Goal: Transaction & Acquisition: Purchase product/service

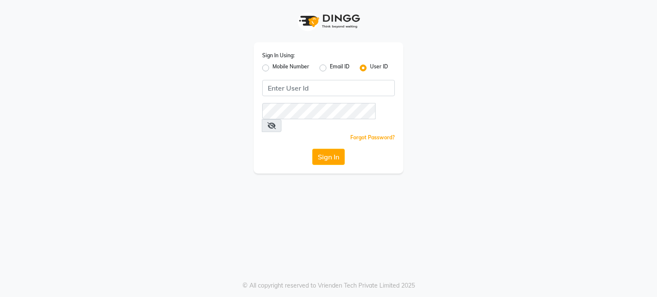
click at [273, 67] on label "Mobile Number" at bounding box center [291, 68] width 37 height 10
click at [273, 67] on input "Mobile Number" at bounding box center [276, 66] width 6 height 6
radio input "true"
radio input "false"
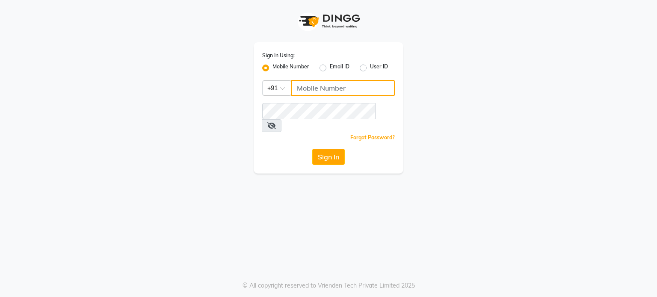
click at [310, 89] on input "Username" at bounding box center [343, 88] width 104 height 16
type input "1"
click at [325, 149] on button "Sign In" at bounding box center [328, 157] width 33 height 16
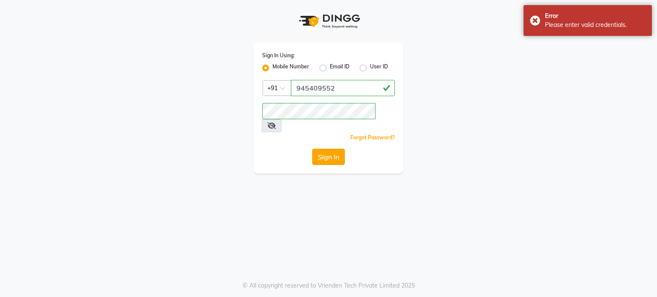
click at [332, 149] on button "Sign In" at bounding box center [328, 157] width 33 height 16
click at [327, 149] on button "Sign In" at bounding box center [328, 157] width 33 height 16
click at [355, 91] on input "945409552" at bounding box center [343, 88] width 104 height 16
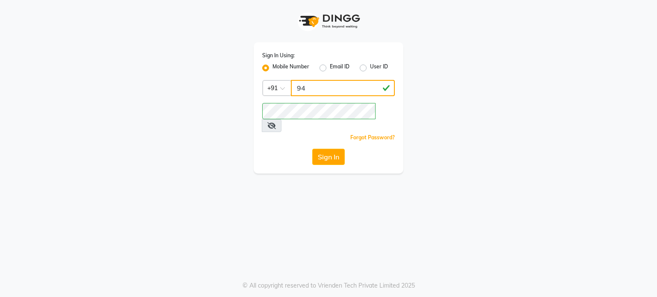
type input "9"
type input "9845409552"
click at [326, 149] on button "Sign In" at bounding box center [328, 157] width 33 height 16
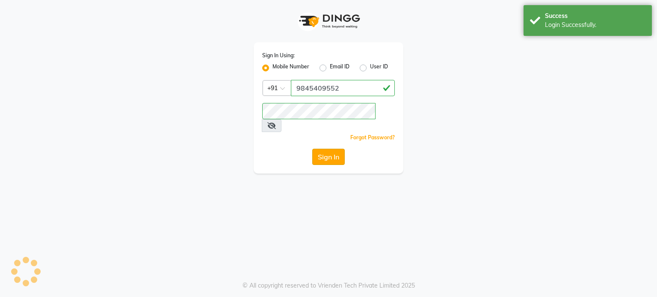
select select "100"
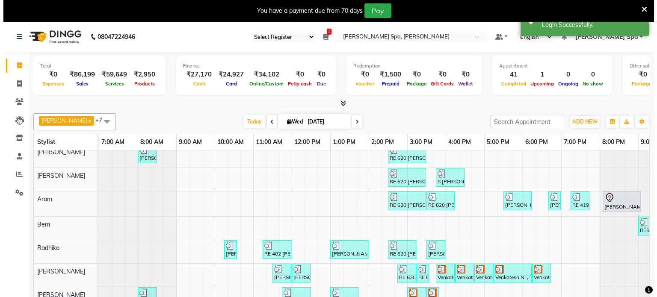
scroll to position [35, 0]
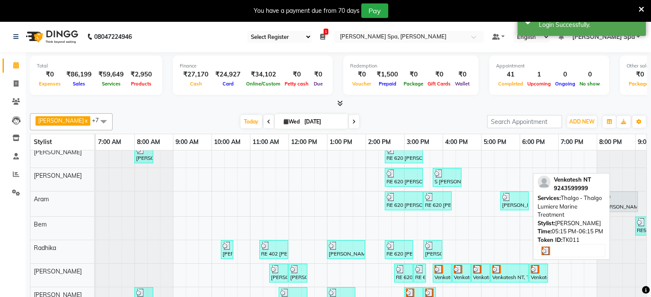
click at [395, 235] on img at bounding box center [496, 269] width 9 height 9
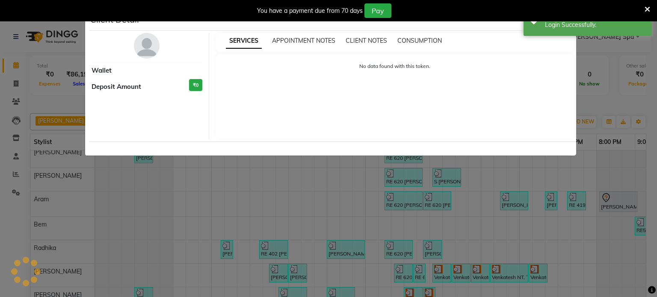
select select "3"
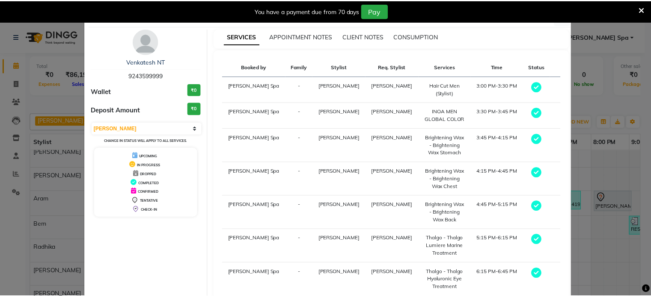
scroll to position [0, 0]
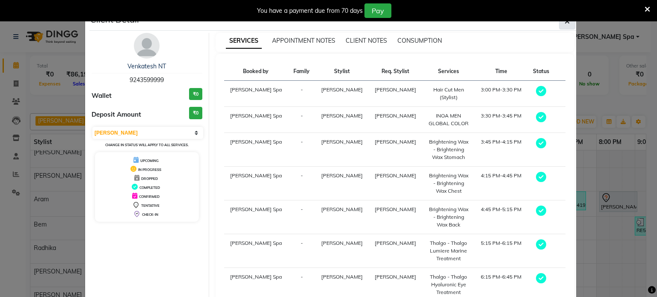
click at [395, 26] on button "button" at bounding box center [567, 21] width 16 height 16
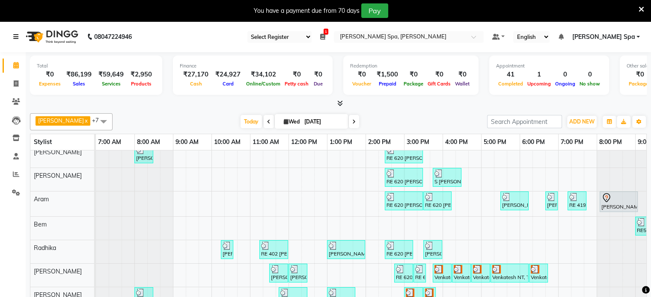
click at [17, 39] on icon at bounding box center [15, 37] width 5 height 6
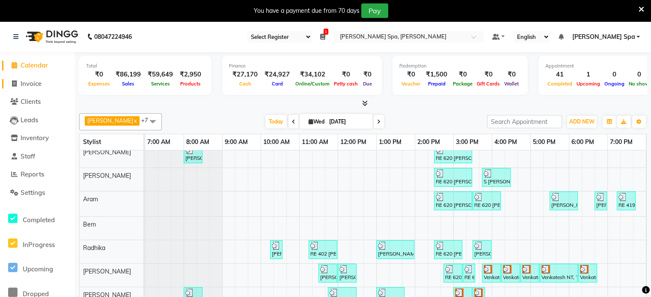
click at [39, 85] on span "Invoice" at bounding box center [31, 84] width 21 height 8
select select "8545"
select select "service"
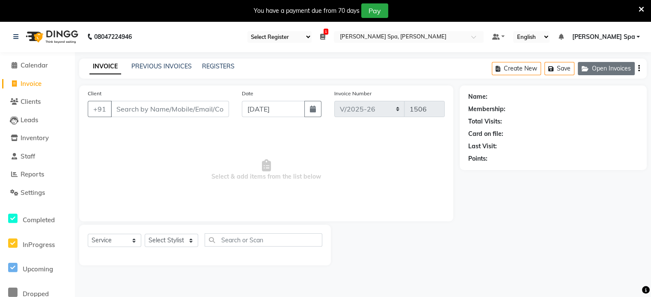
click at [395, 65] on button "Open Invoices" at bounding box center [606, 68] width 57 height 13
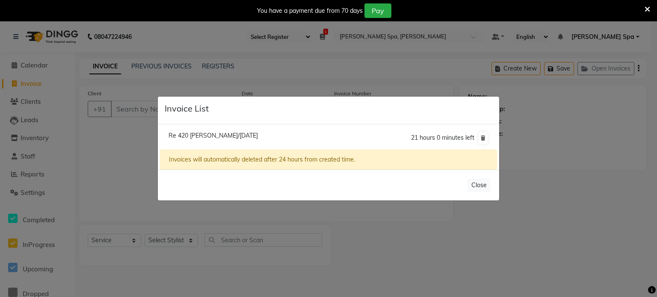
click at [395, 137] on li "Re 420 Rahul Savdekar/03 September 2025 21 hours 0 minutes left" at bounding box center [328, 138] width 337 height 24
click at [258, 133] on span "Re 420 Rahul Savdekar/03 September 2025" at bounding box center [213, 136] width 89 height 8
type input "9930885122"
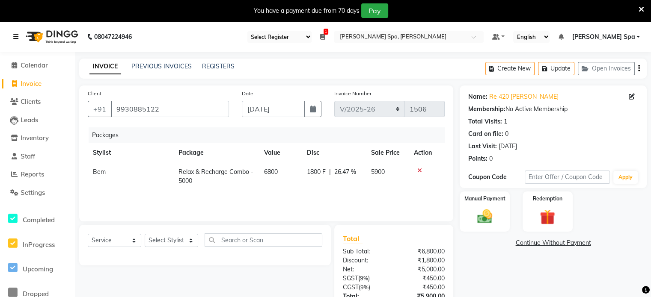
click at [14, 35] on icon at bounding box center [15, 37] width 5 height 6
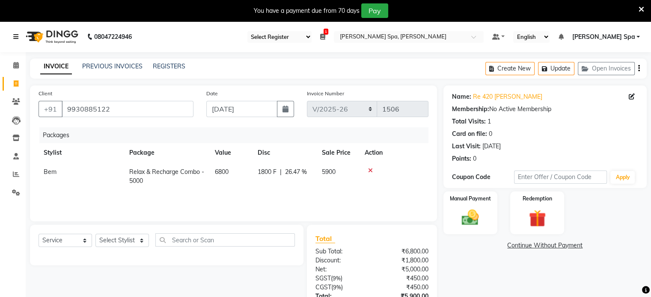
click at [19, 34] on link at bounding box center [17, 37] width 9 height 24
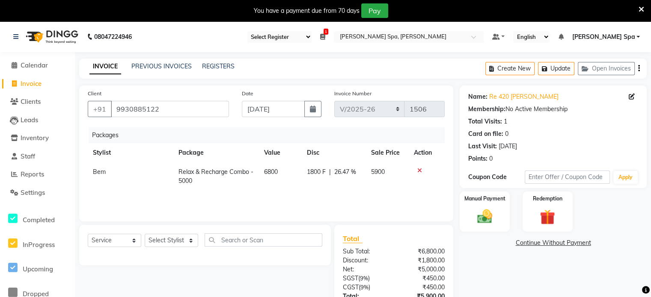
click at [395, 10] on icon at bounding box center [641, 10] width 6 height 8
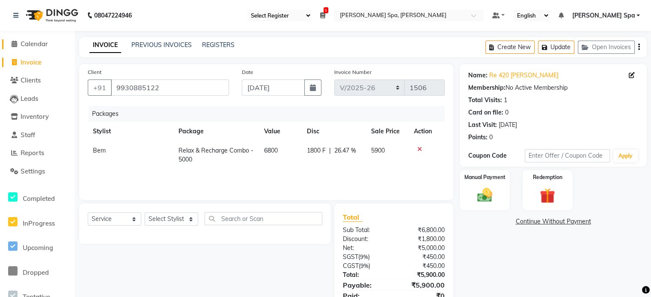
click at [29, 44] on span "Calendar" at bounding box center [34, 44] width 27 height 8
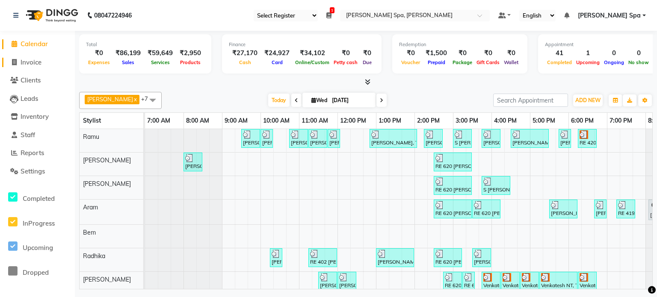
click at [36, 61] on span "Invoice" at bounding box center [31, 62] width 21 height 8
select select "service"
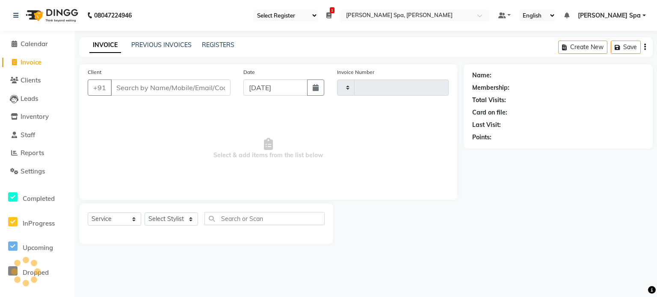
type input "1506"
select select "8545"
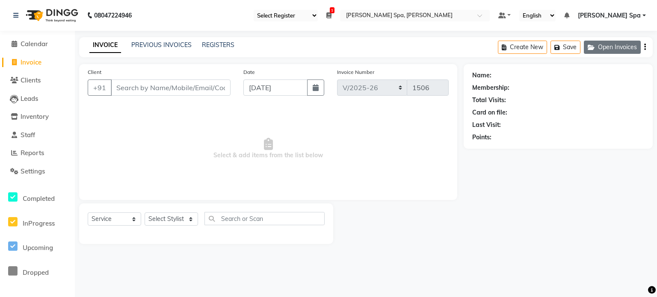
click at [395, 48] on button "Open Invoices" at bounding box center [612, 47] width 57 height 13
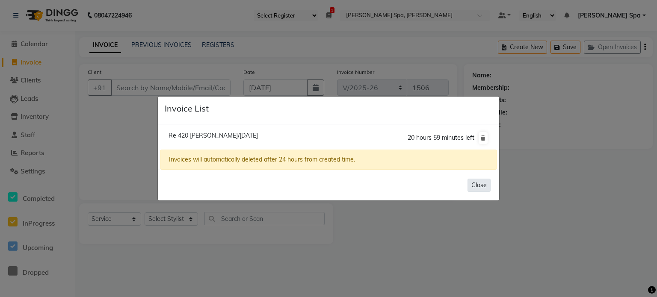
click at [395, 187] on button "Close" at bounding box center [479, 185] width 23 height 13
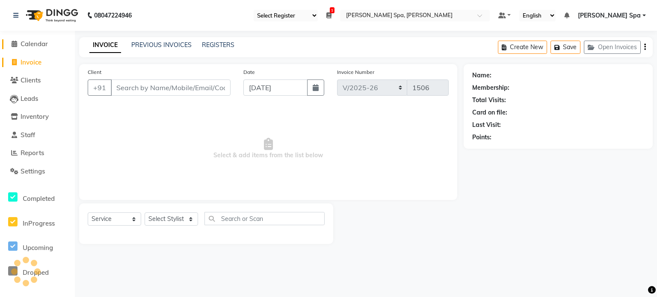
click at [38, 44] on span "Calendar" at bounding box center [34, 44] width 27 height 8
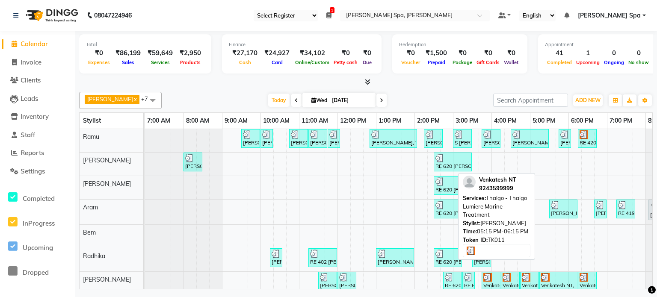
click at [395, 235] on div at bounding box center [558, 277] width 35 height 9
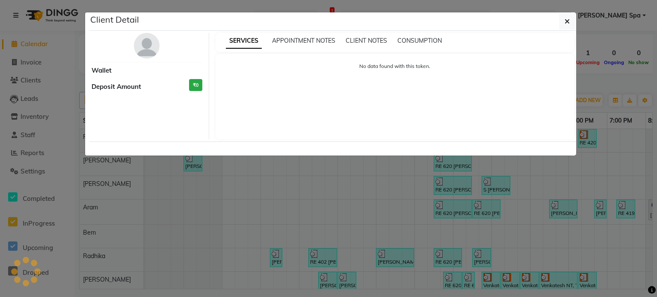
select select "3"
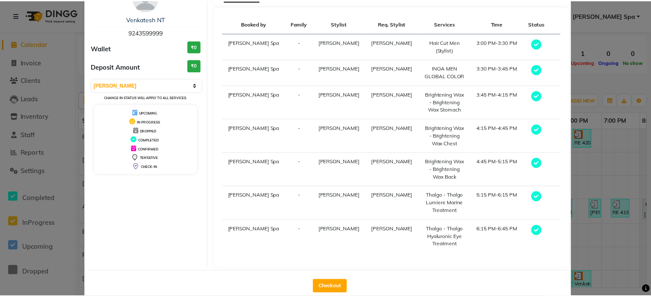
scroll to position [52, 0]
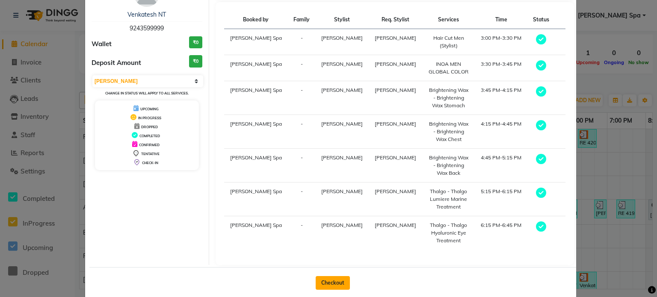
click at [330, 235] on button "Checkout" at bounding box center [333, 283] width 34 height 14
select select "8545"
select select "service"
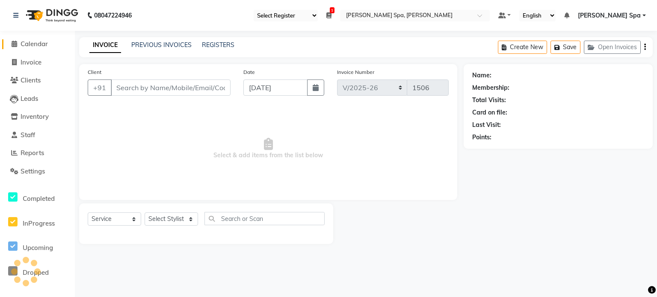
type input "9243599999"
select select "84964"
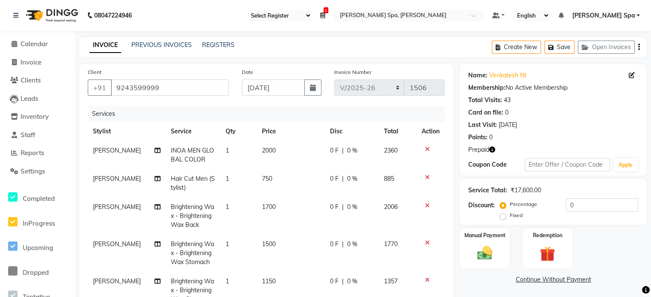
click at [267, 207] on span "1700" at bounding box center [269, 207] width 14 height 8
select select "84964"
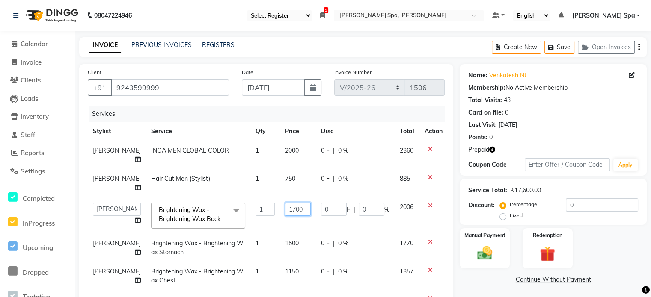
click at [288, 210] on input "1700" at bounding box center [298, 209] width 26 height 13
type input "1"
type input "2000"
click at [284, 235] on td "1500" at bounding box center [298, 248] width 36 height 28
select select "84964"
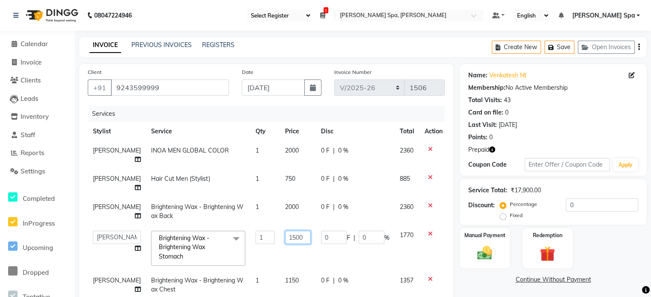
click at [296, 235] on input "1500" at bounding box center [298, 237] width 26 height 13
type input "1800"
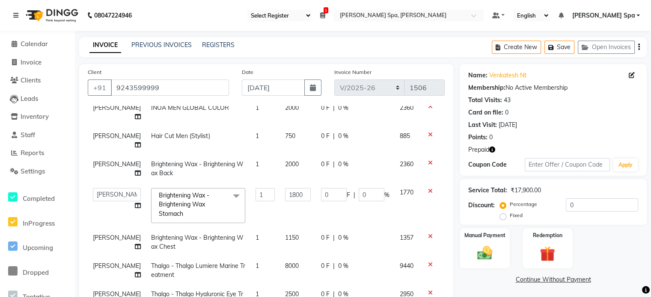
click at [289, 235] on td "1150" at bounding box center [298, 242] width 36 height 28
select select "84964"
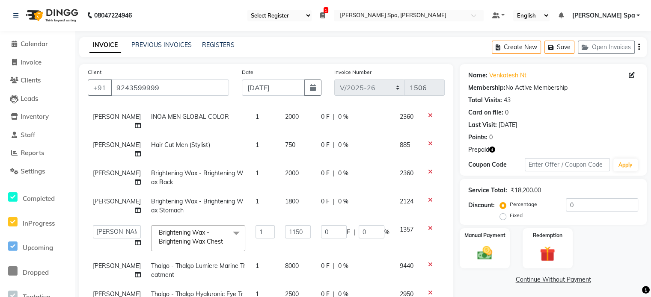
scroll to position [40, 0]
click at [293, 225] on input "1150" at bounding box center [298, 231] width 26 height 13
type input "1800"
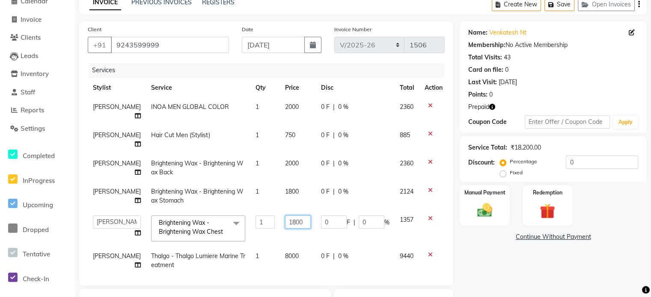
scroll to position [0, 0]
click at [395, 203] on img at bounding box center [547, 211] width 26 height 20
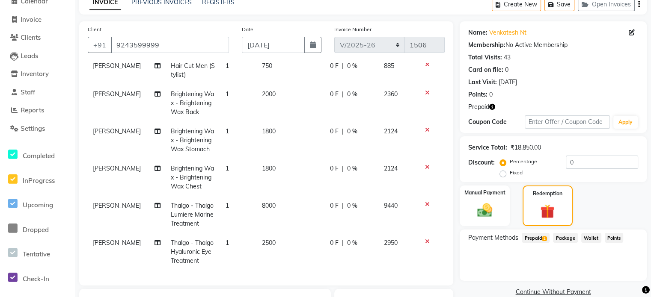
scroll to position [77, 0]
click at [395, 235] on span "Prepaid 2" at bounding box center [535, 238] width 28 height 10
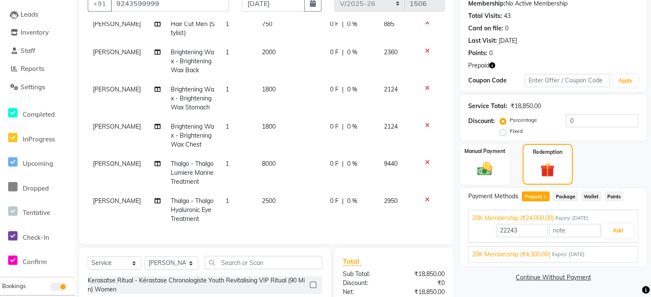
scroll to position [86, 0]
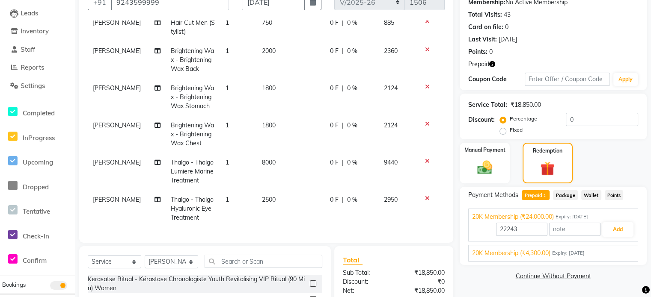
click at [395, 235] on span "20K Membership (₹4,300.00)" at bounding box center [511, 253] width 78 height 9
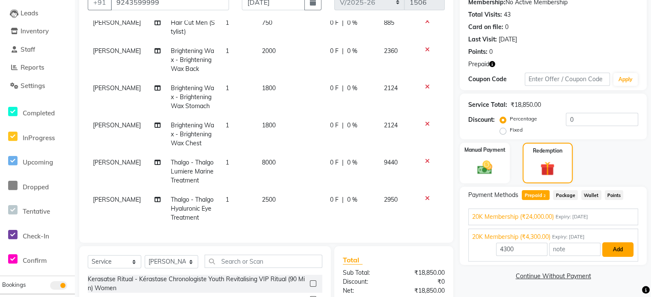
click at [395, 235] on button "Add" at bounding box center [617, 250] width 31 height 15
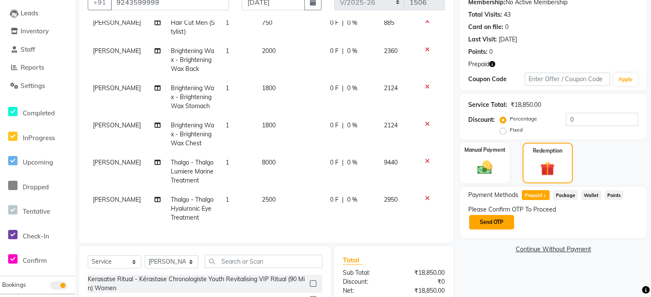
click at [395, 221] on button "Send OTP" at bounding box center [491, 222] width 45 height 15
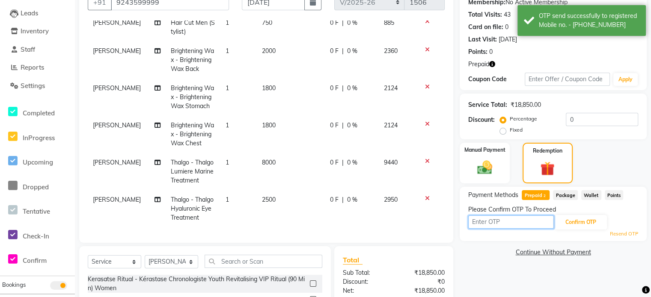
click at [395, 220] on input "text" at bounding box center [511, 222] width 86 height 13
type input "9838"
click at [395, 225] on button "Confirm OTP" at bounding box center [580, 222] width 52 height 15
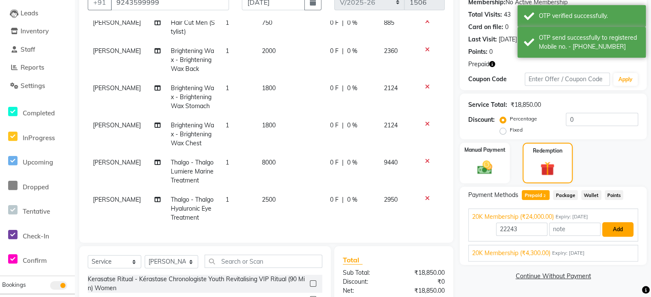
click at [395, 233] on button "Add" at bounding box center [617, 229] width 31 height 15
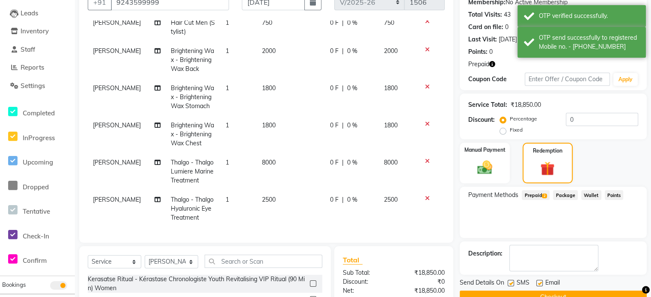
click at [395, 235] on label at bounding box center [539, 283] width 6 height 6
click at [395, 235] on input "checkbox" at bounding box center [539, 284] width 6 height 6
checkbox input "false"
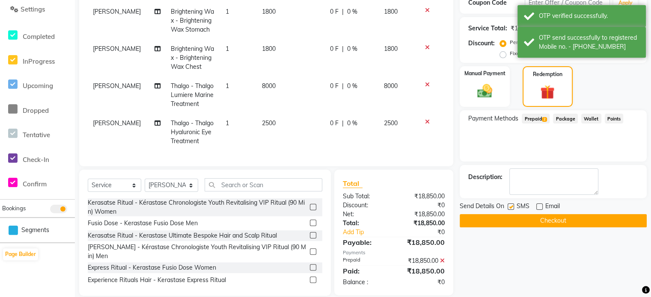
scroll to position [171, 0]
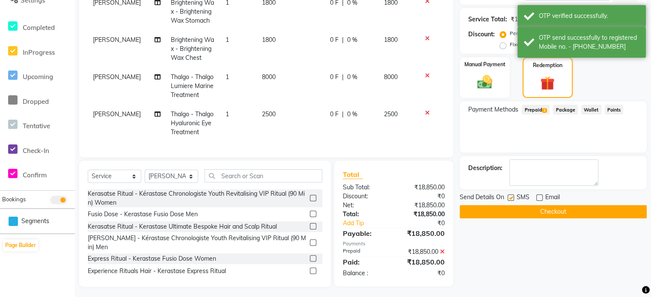
click at [395, 215] on button "Checkout" at bounding box center [552, 211] width 187 height 13
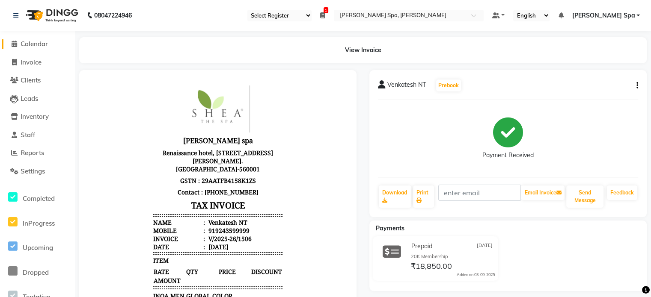
click at [39, 46] on span "Calendar" at bounding box center [34, 44] width 27 height 8
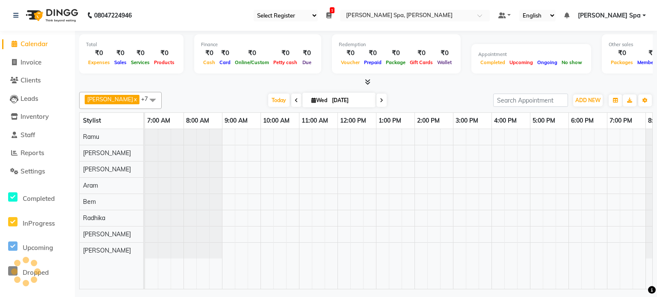
scroll to position [0, 147]
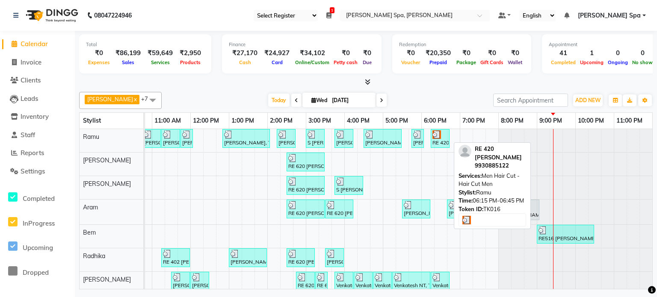
click at [395, 136] on img at bounding box center [437, 134] width 9 height 9
select select "3"
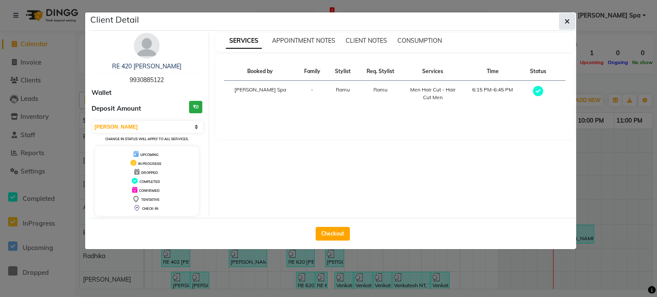
click at [395, 22] on icon "button" at bounding box center [567, 21] width 5 height 7
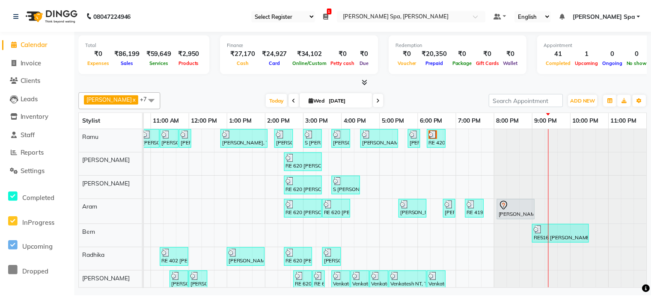
scroll to position [0, 0]
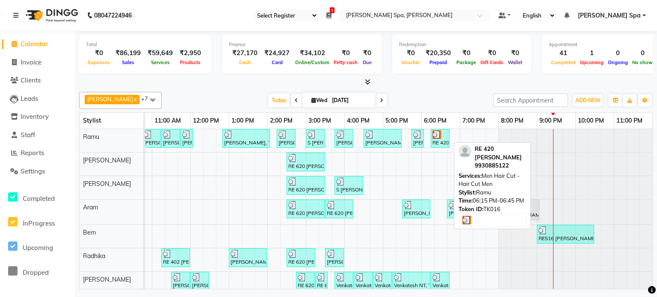
click at [395, 140] on div "RE 420 [PERSON_NAME], TK16, 06:15 PM-06:45 PM, Men Hair Cut - Hair Cut Men" at bounding box center [440, 138] width 17 height 16
select select "3"
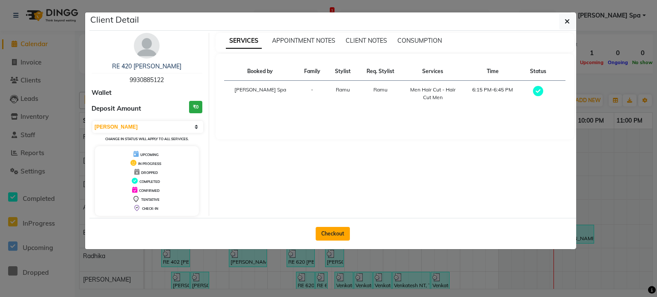
click at [334, 235] on button "Checkout" at bounding box center [333, 234] width 34 height 14
select select "8545"
select select "service"
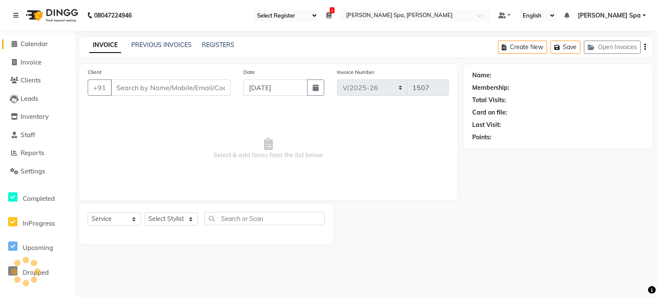
type input "9930885122"
select select "84952"
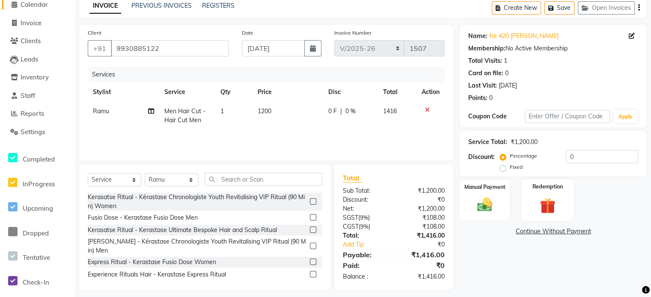
scroll to position [43, 0]
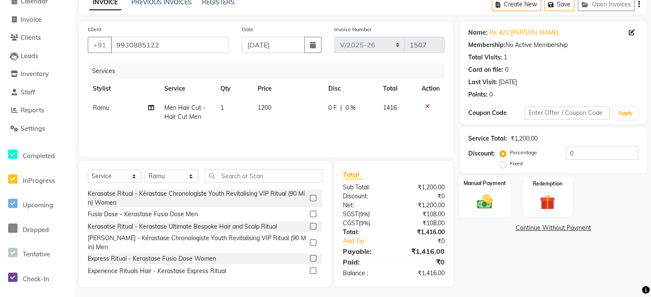
click at [395, 195] on img at bounding box center [484, 202] width 26 height 18
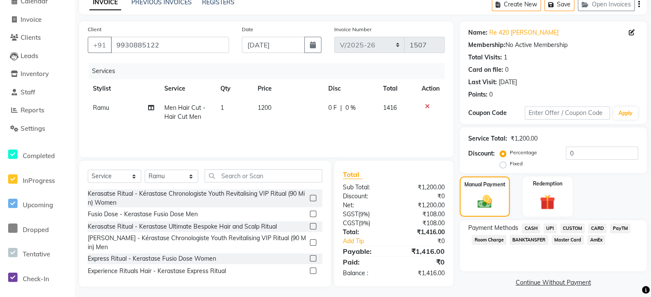
click at [395, 231] on span "CARD" at bounding box center [597, 229] width 18 height 10
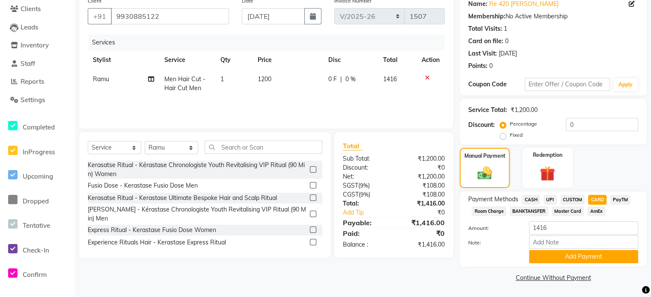
scroll to position [72, 0]
click at [395, 235] on button "Add Payment" at bounding box center [583, 256] width 109 height 13
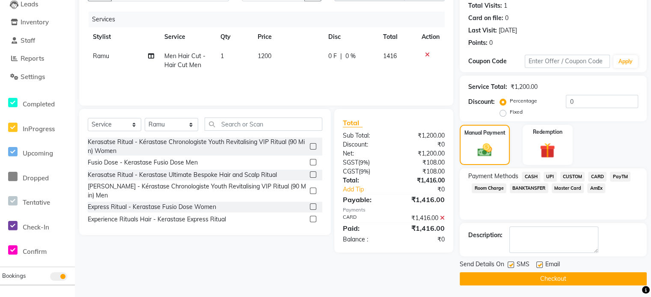
scroll to position [95, 0]
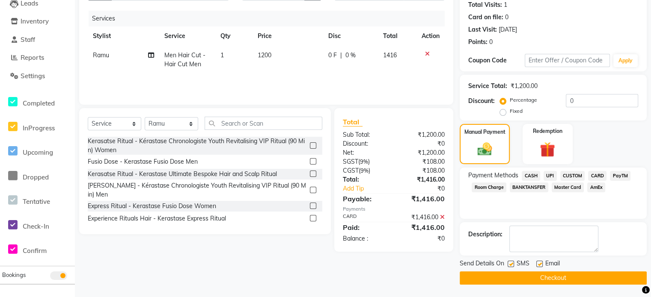
click at [395, 235] on label at bounding box center [539, 264] width 6 height 6
click at [395, 235] on input "checkbox" at bounding box center [539, 265] width 6 height 6
checkbox input "false"
click at [395, 235] on button "Checkout" at bounding box center [552, 278] width 187 height 13
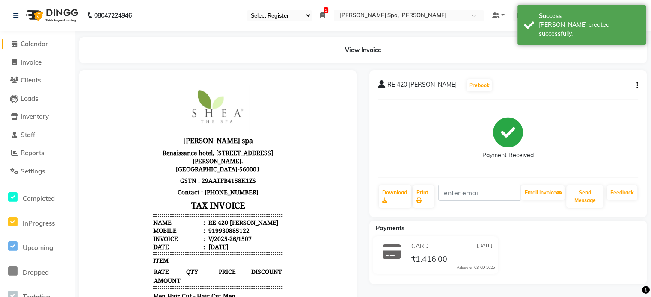
click at [34, 47] on span "Calendar" at bounding box center [34, 44] width 27 height 8
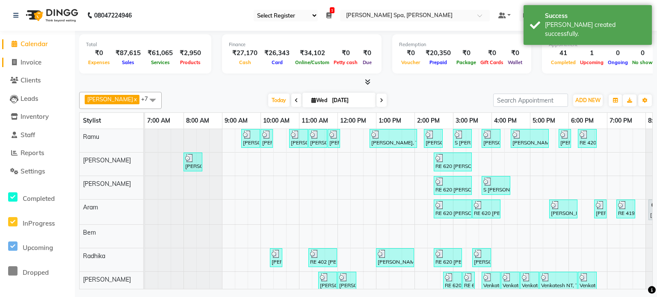
click at [33, 60] on span "Invoice" at bounding box center [31, 62] width 21 height 8
select select "8545"
select select "service"
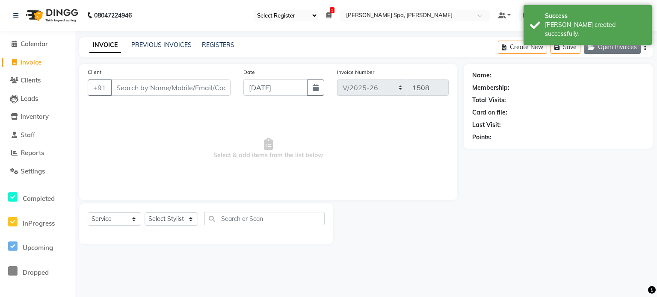
click at [395, 49] on button "Open Invoices" at bounding box center [612, 47] width 57 height 13
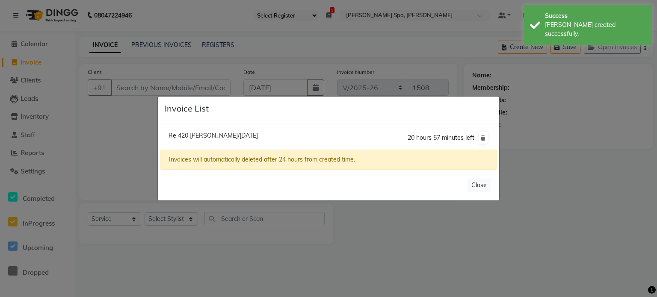
click at [332, 136] on li "Re 420 Rahul Savdekar/03 September 2025 20 hours 57 minutes left" at bounding box center [328, 138] width 337 height 24
click at [246, 138] on span "Re 420 Rahul Savdekar/03 September 2025" at bounding box center [213, 136] width 89 height 8
type input "9930885122"
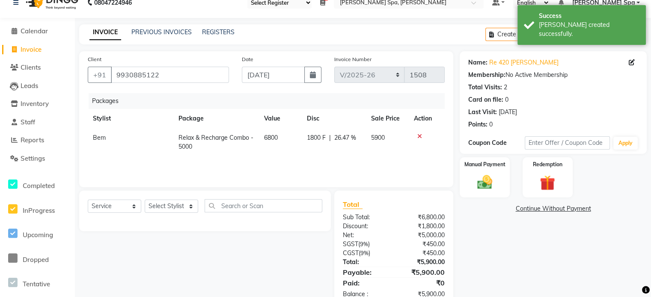
scroll to position [36, 0]
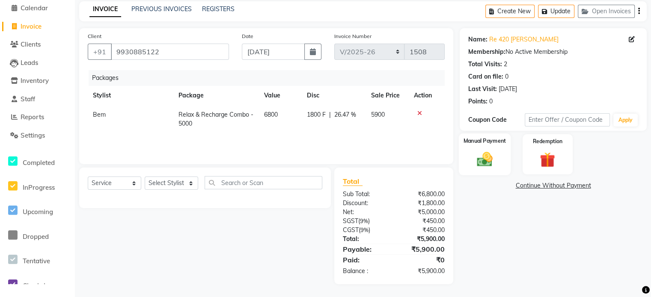
click at [395, 153] on div "Manual Payment" at bounding box center [485, 154] width 52 height 42
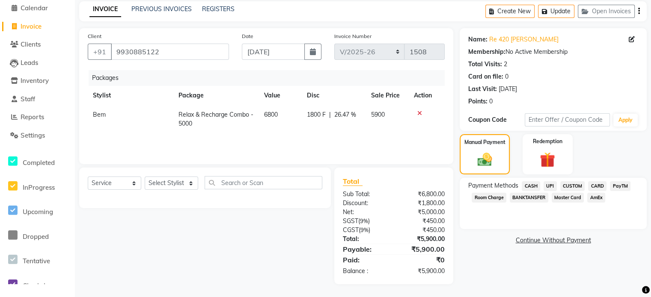
click at [395, 189] on span "CARD" at bounding box center [597, 186] width 18 height 10
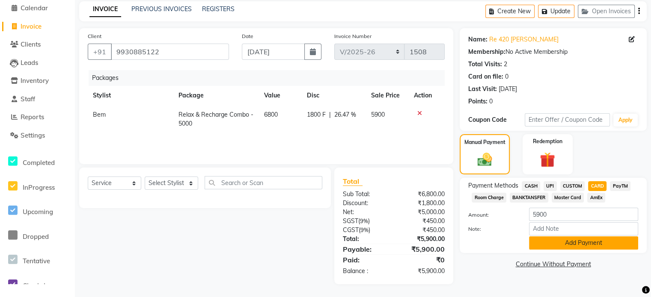
click at [395, 235] on button "Add Payment" at bounding box center [583, 243] width 109 height 13
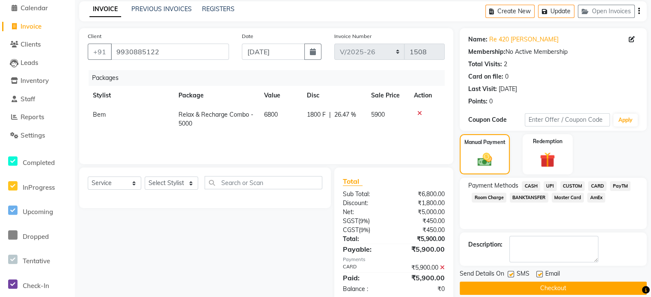
click at [395, 235] on label at bounding box center [539, 274] width 6 height 6
click at [395, 235] on input "checkbox" at bounding box center [539, 275] width 6 height 6
checkbox input "false"
click at [395, 235] on button "Checkout" at bounding box center [552, 288] width 187 height 13
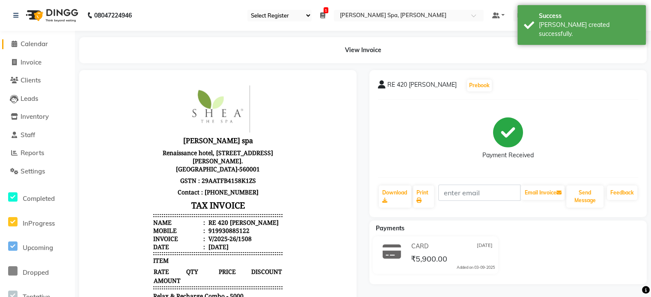
click at [36, 46] on span "Calendar" at bounding box center [34, 44] width 27 height 8
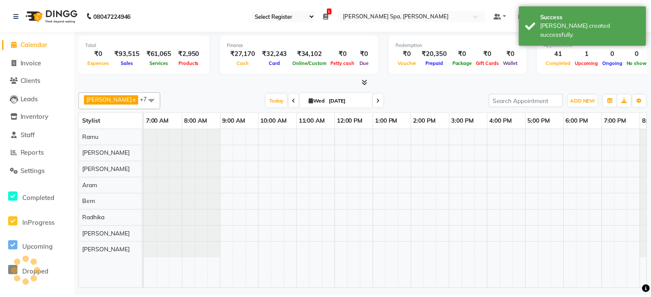
scroll to position [0, 147]
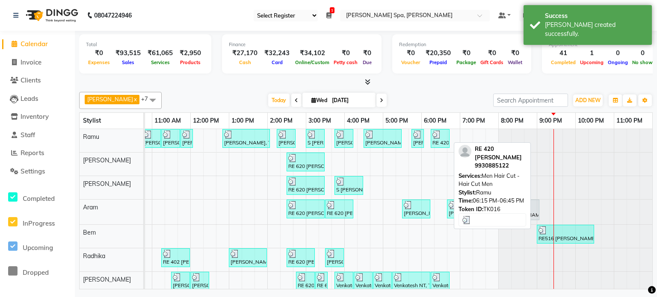
click at [395, 135] on img at bounding box center [437, 134] width 9 height 9
select select "3"
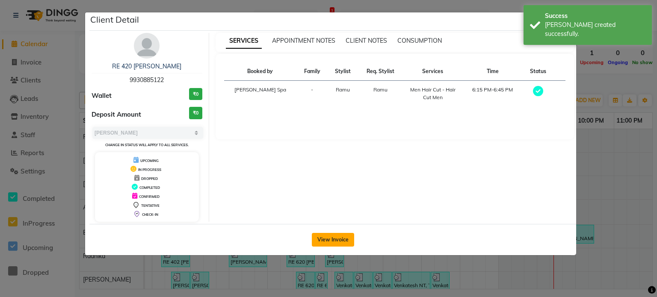
click at [332, 235] on button "View Invoice" at bounding box center [333, 240] width 42 height 14
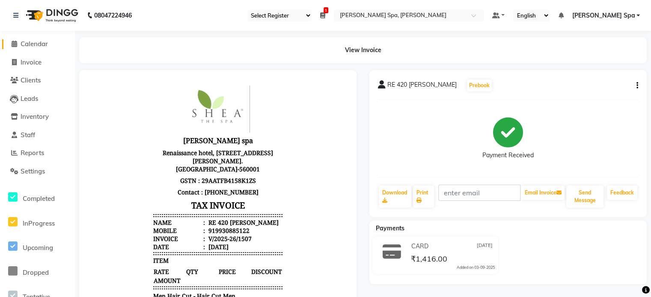
click at [33, 44] on span "Calendar" at bounding box center [34, 44] width 27 height 8
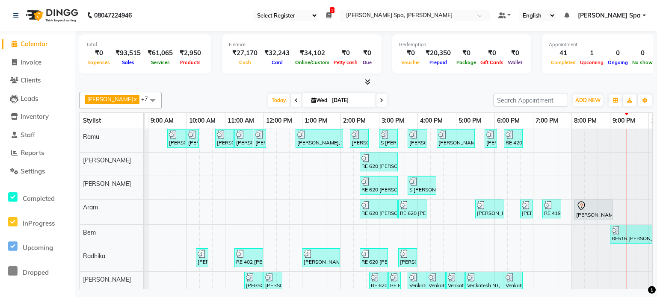
scroll to position [0, 74]
click at [395, 232] on div "Dhanraj Talampally, TK02, 09:30 AM-10:00 AM, Hair Cut Men (Stylist) Dhanraj Tal…" at bounding box center [398, 224] width 655 height 190
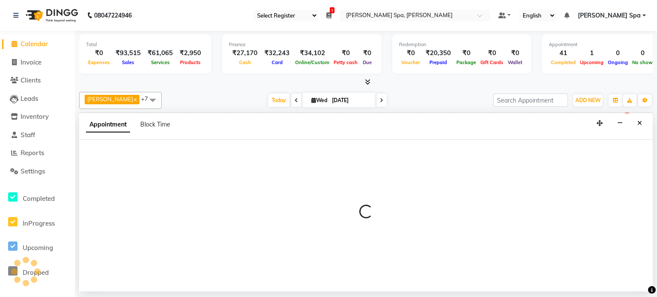
select select "84962"
select select "tentative"
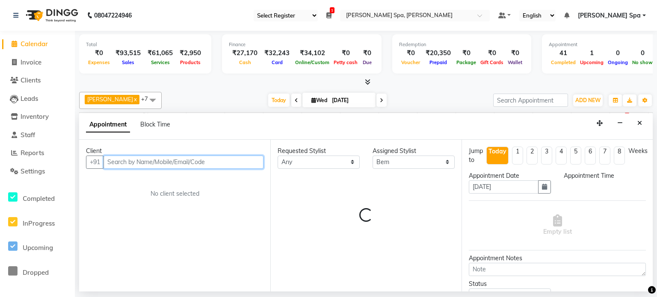
select select "1020"
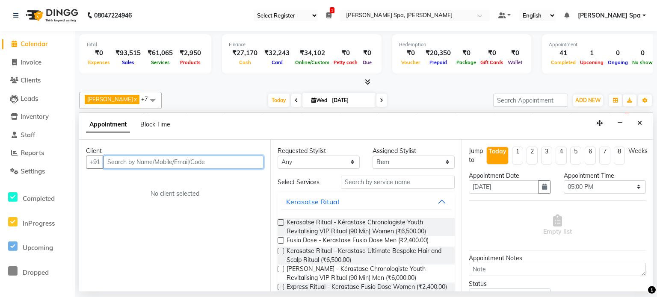
click at [164, 157] on input "text" at bounding box center [184, 162] width 160 height 13
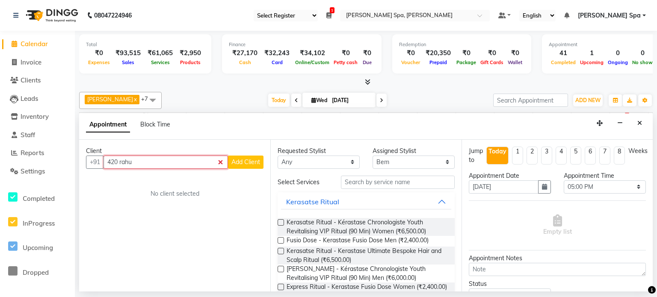
click at [167, 157] on input "420 rahu" at bounding box center [166, 162] width 124 height 13
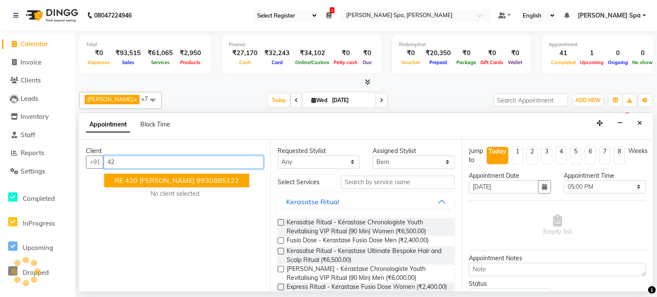
type input "4"
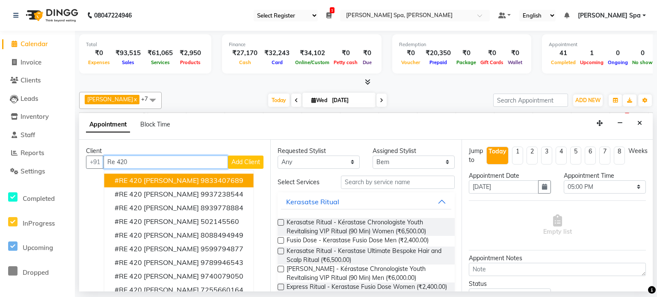
scroll to position [0, 0]
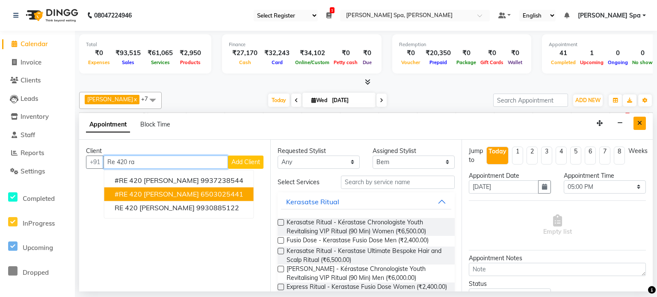
type input "Re 420 ra"
click at [395, 122] on icon "Close" at bounding box center [639, 123] width 5 height 6
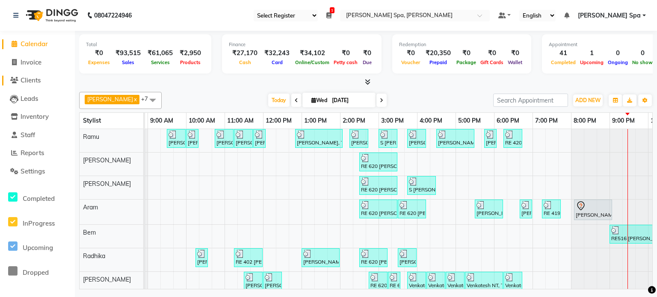
click at [33, 80] on span "Clients" at bounding box center [31, 80] width 20 height 8
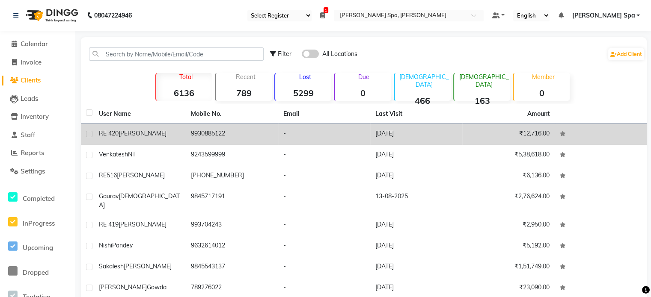
click at [157, 136] on span "[PERSON_NAME]" at bounding box center [143, 134] width 48 height 8
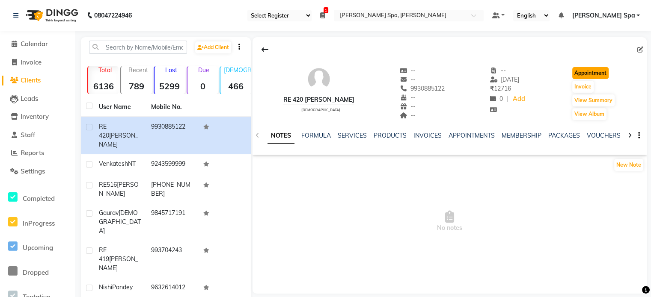
click at [395, 75] on button "Appointment" at bounding box center [590, 73] width 36 height 12
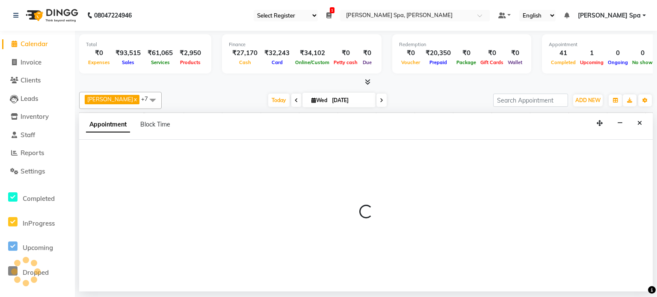
select select "480"
select select "tentative"
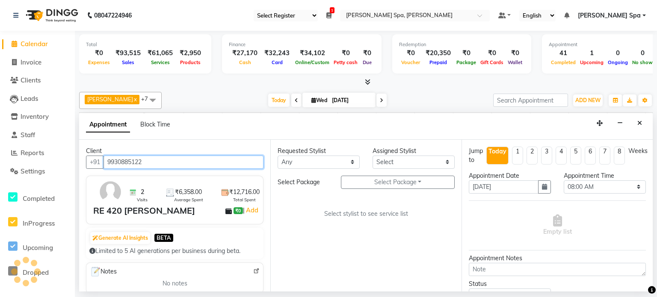
scroll to position [0, 147]
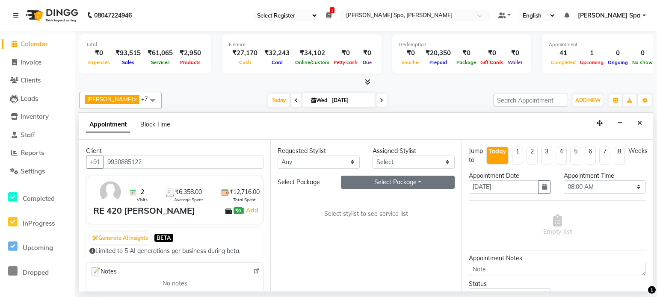
click at [395, 185] on button "Select Package Toggle Dropdown" at bounding box center [398, 182] width 114 height 13
click at [390, 198] on li "Relax & Recharge Combo - 5000" at bounding box center [400, 199] width 118 height 12
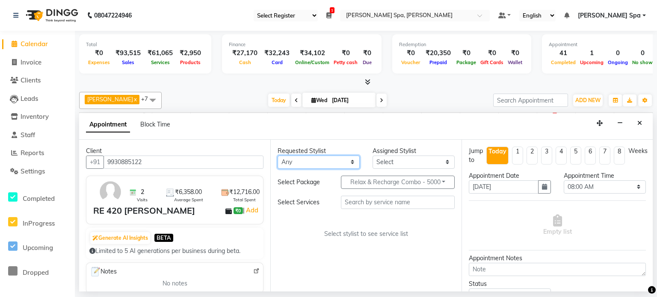
click at [302, 164] on select "Any Amy Aram Bem Gift Nirmal Poornesh Priscilla Radhika Ramu Ricky Shantha Shea…" at bounding box center [319, 162] width 82 height 13
select select "84962"
click at [278, 156] on select "Any Amy Aram Bem Gift Nirmal Poornesh Priscilla Radhika Ramu Ricky Shantha Shea…" at bounding box center [319, 162] width 82 height 13
select select "84962"
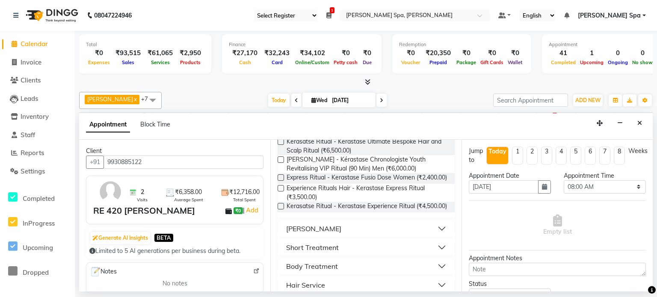
scroll to position [0, 0]
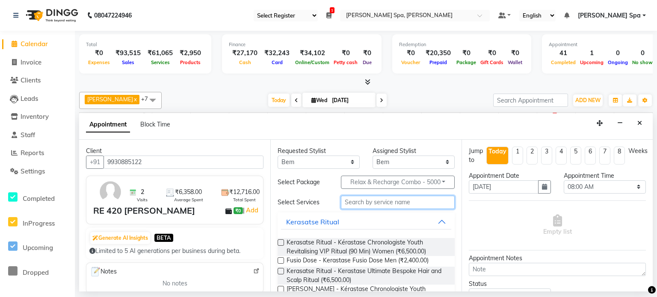
click at [392, 205] on input "text" at bounding box center [398, 202] width 114 height 13
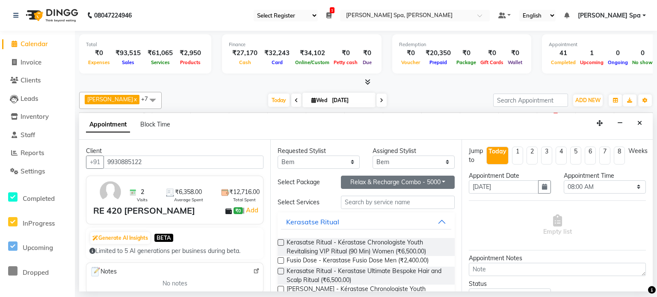
click at [395, 184] on button "Relax & Recharge Combo - 5000" at bounding box center [398, 182] width 114 height 13
click at [390, 212] on li "Relax & Recharge Combo - 5000" at bounding box center [397, 212] width 118 height 12
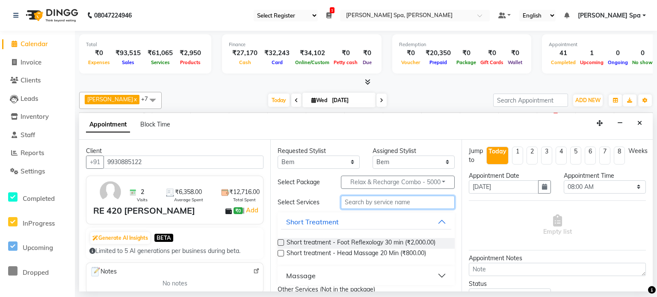
click at [376, 204] on input "text" at bounding box center [398, 202] width 114 height 13
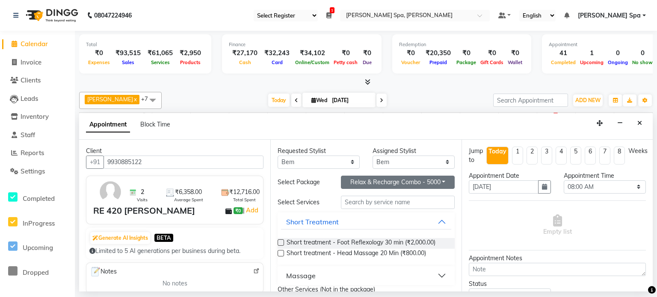
click at [395, 182] on button "Relax & Recharge Combo - 5000" at bounding box center [398, 182] width 114 height 13
click at [395, 212] on li "Relax & Recharge Combo - 5000" at bounding box center [397, 212] width 118 height 12
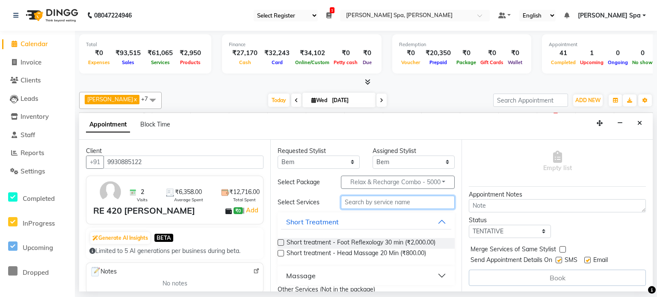
click at [354, 205] on input "text" at bounding box center [398, 202] width 114 height 13
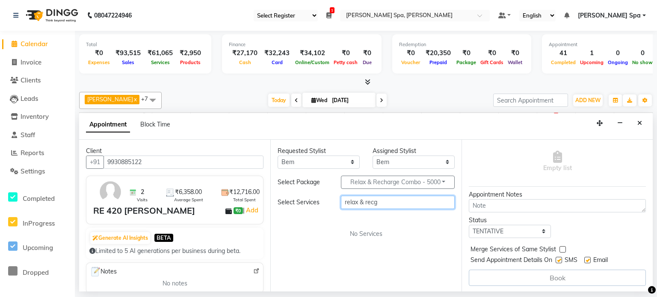
click at [359, 201] on input "relax & recg" at bounding box center [398, 202] width 114 height 13
click at [387, 203] on input "relax & recg" at bounding box center [398, 202] width 114 height 13
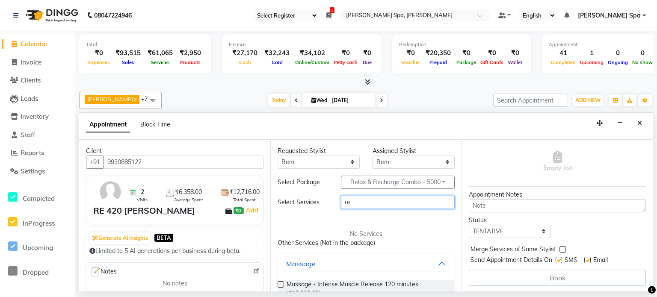
type input "r"
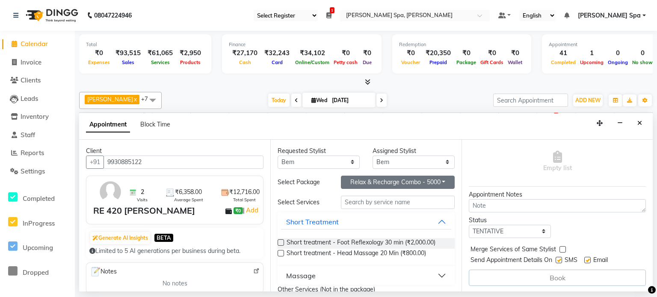
click at [395, 182] on button "Relax & Recharge Combo - 5000" at bounding box center [398, 182] width 114 height 13
click at [367, 213] on li "Relax & Recharge Combo - 5000" at bounding box center [397, 212] width 118 height 12
click at [395, 181] on button "Relax & Recharge Combo - 5000" at bounding box center [398, 182] width 114 height 13
click at [395, 178] on button "Relax & Recharge Combo - 5000" at bounding box center [398, 182] width 114 height 13
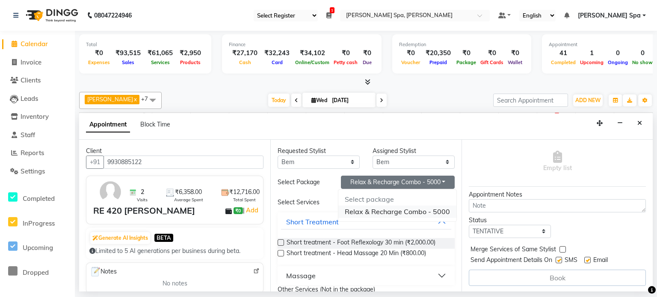
click at [353, 213] on li "Relax & Recharge Combo - 5000" at bounding box center [397, 212] width 118 height 12
click at [395, 182] on button "Relax & Recharge Combo - 5000" at bounding box center [398, 182] width 114 height 13
click at [395, 179] on button "Relax & Recharge Combo - 5000" at bounding box center [398, 182] width 114 height 13
click at [395, 183] on button "Relax & Recharge Combo - 5000" at bounding box center [398, 182] width 114 height 13
click at [382, 200] on li "Select package" at bounding box center [397, 199] width 118 height 12
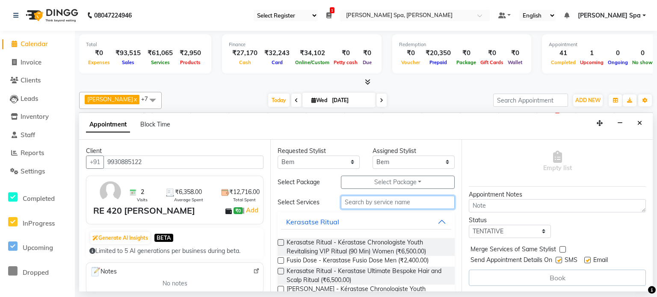
click at [373, 202] on input "text" at bounding box center [398, 202] width 114 height 13
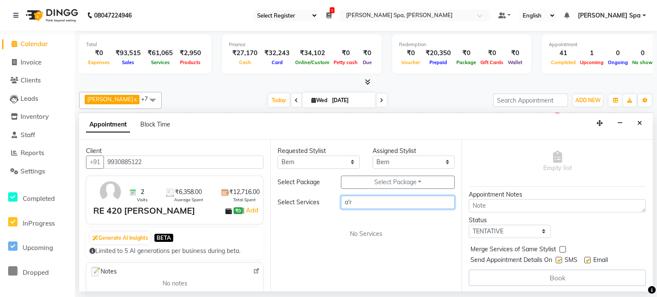
type input "a"
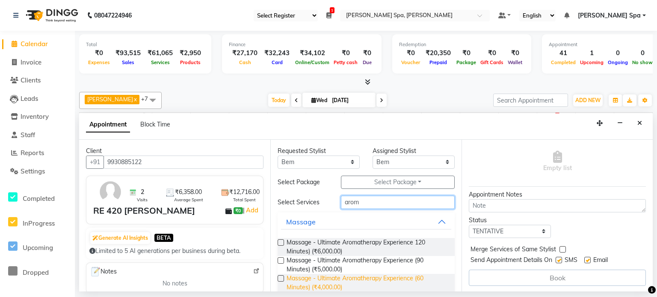
type input "arom"
click at [378, 235] on span "Massage - Ultimate Aromatherapy Experience (60 Minutes) (₹4,000.00)" at bounding box center [367, 283] width 161 height 18
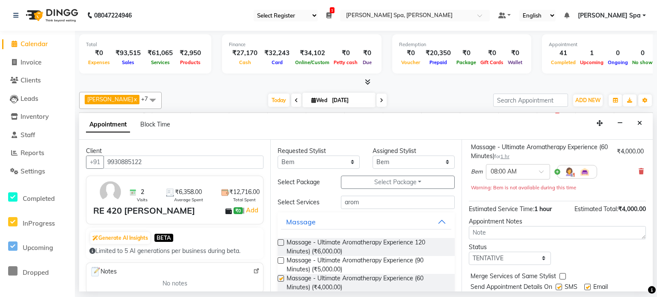
checkbox input "false"
click at [395, 173] on input "text" at bounding box center [510, 171] width 38 height 9
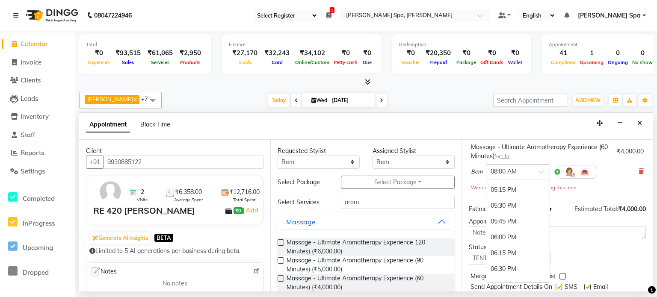
scroll to position [590, 0]
click at [395, 235] on div "06:00 PM" at bounding box center [517, 234] width 63 height 16
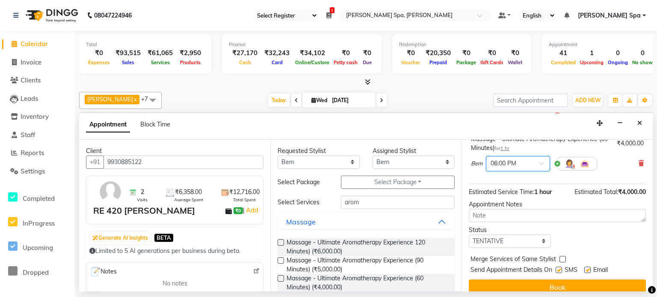
scroll to position [82, 0]
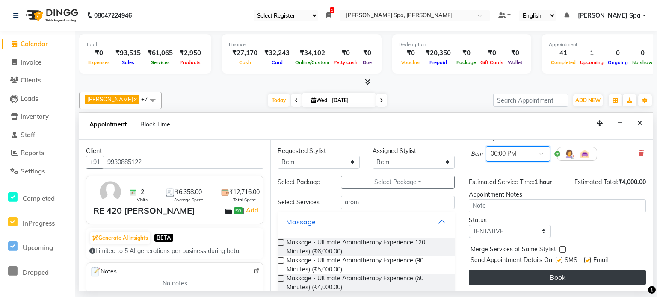
click at [395, 235] on button "Book" at bounding box center [557, 277] width 177 height 15
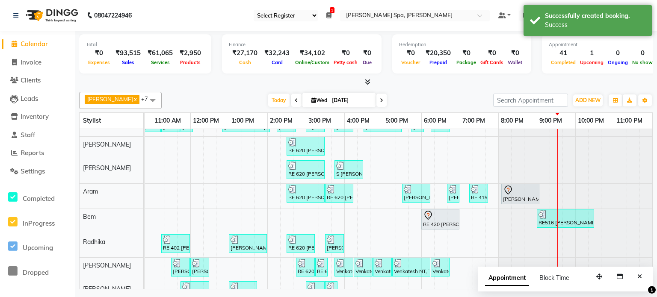
scroll to position [37, 0]
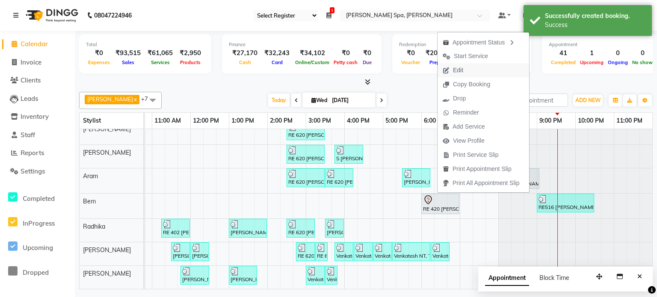
click at [395, 70] on span "Edit" at bounding box center [458, 70] width 10 height 9
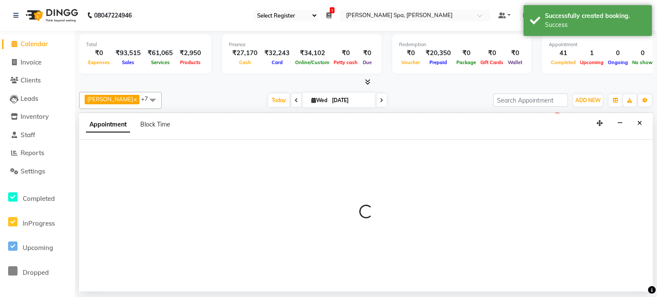
select select "tentative"
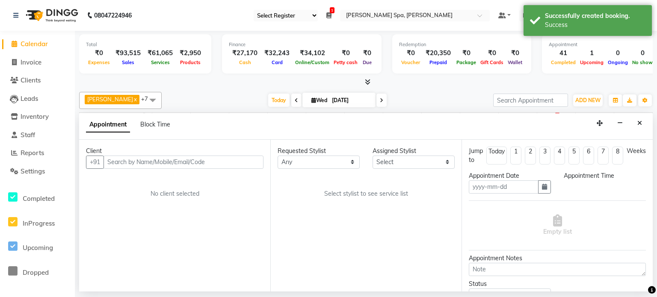
type input "[DATE]"
select select "1080"
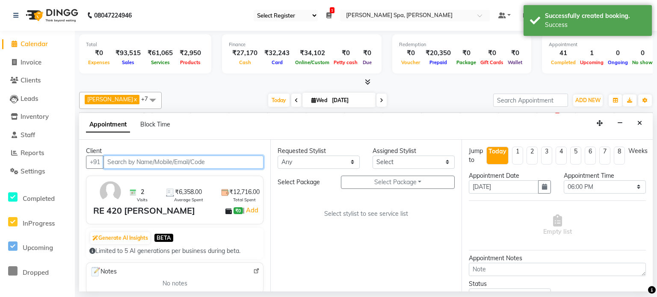
select select "84962"
select select "4302"
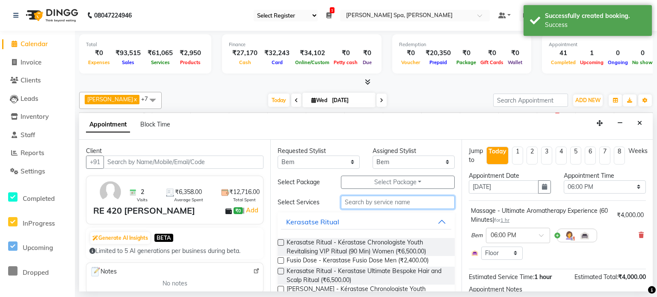
click at [364, 201] on input "text" at bounding box center [398, 202] width 114 height 13
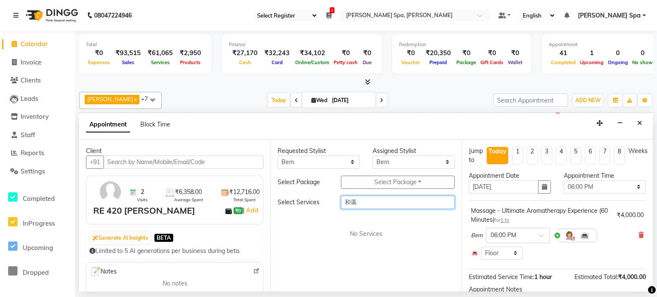
type input "和"
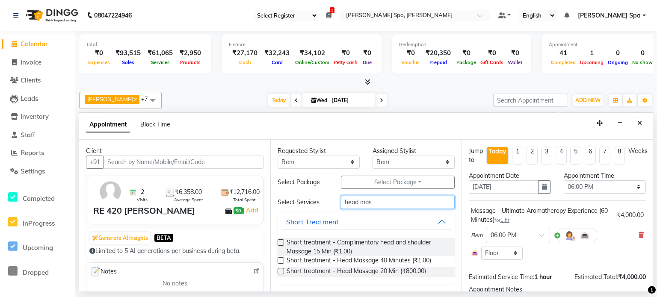
type input "head mas"
click at [281, 235] on label at bounding box center [281, 271] width 6 height 6
click at [281, 235] on input "checkbox" at bounding box center [281, 273] width 6 height 6
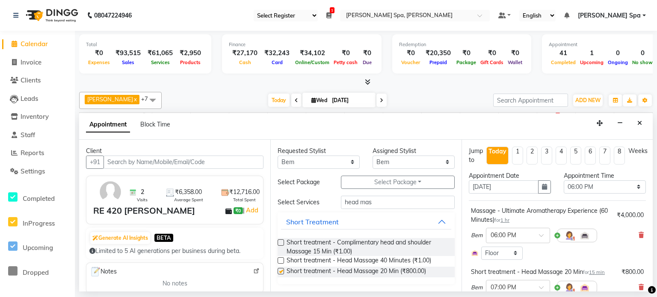
checkbox input "false"
click at [377, 202] on input "head mas" at bounding box center [398, 202] width 114 height 13
type input "h"
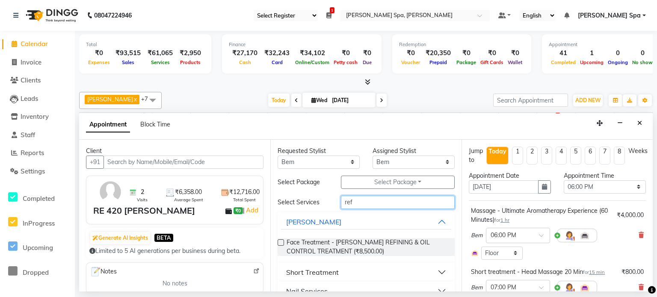
type input "ref"
click at [326, 235] on div "Short Treatment" at bounding box center [312, 272] width 53 height 10
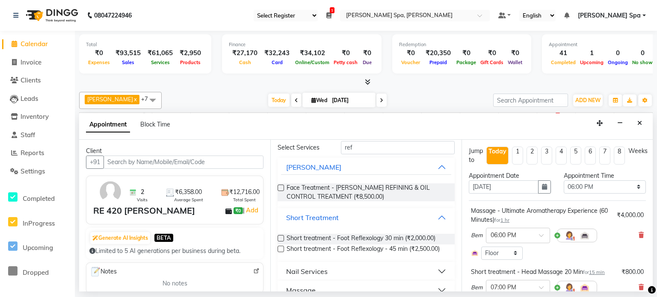
scroll to position [27, 0]
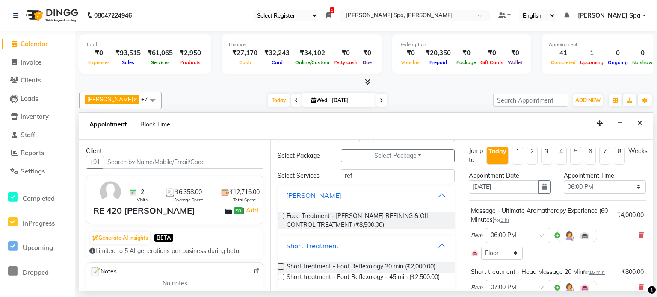
click at [281, 235] on label at bounding box center [281, 267] width 6 height 6
click at [281, 235] on input "checkbox" at bounding box center [281, 268] width 6 height 6
checkbox input "false"
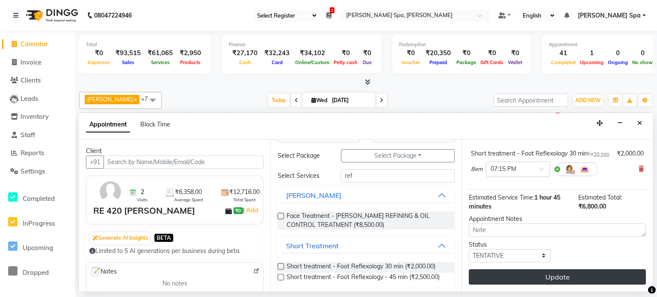
scroll to position [166, 0]
click at [395, 235] on button "Update" at bounding box center [557, 277] width 177 height 15
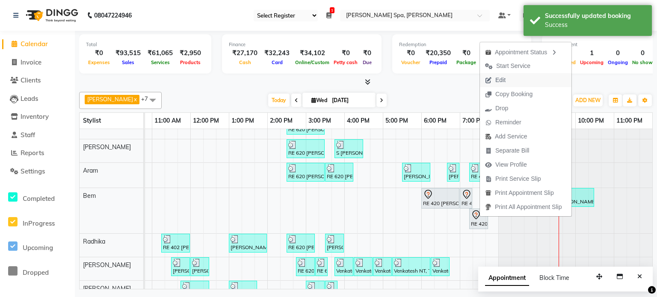
click at [395, 81] on span "Edit" at bounding box center [500, 80] width 10 height 9
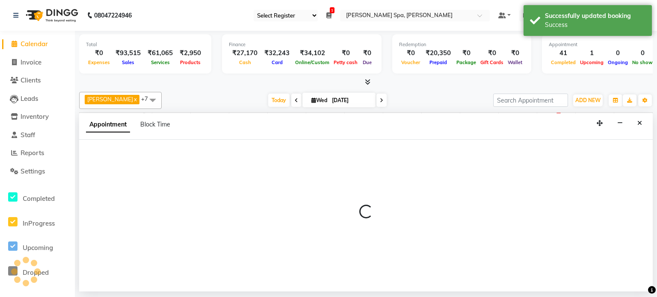
select select "tentative"
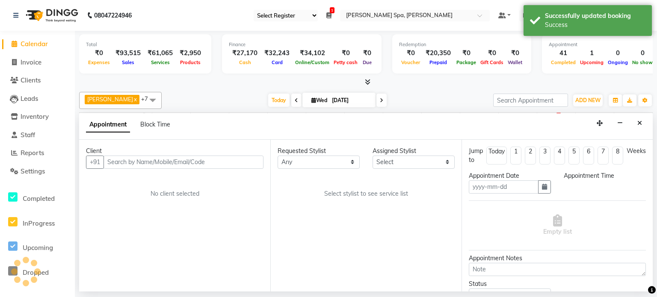
type input "[DATE]"
select select "1080"
select select "84962"
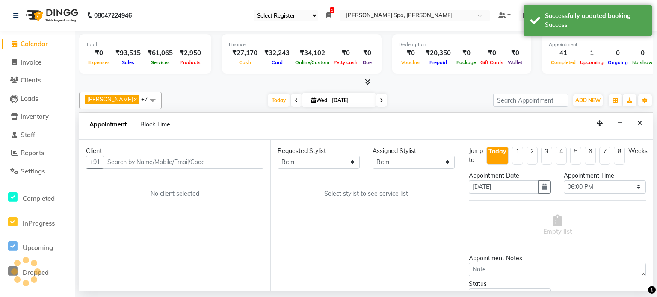
select select "4302"
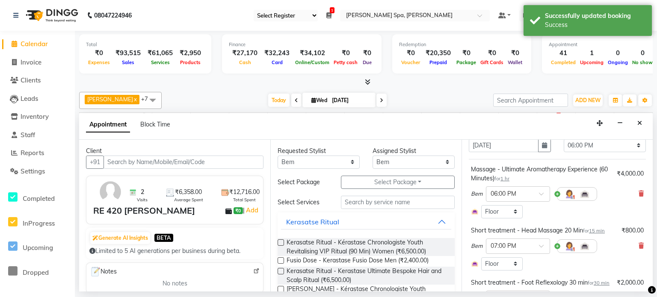
scroll to position [43, 0]
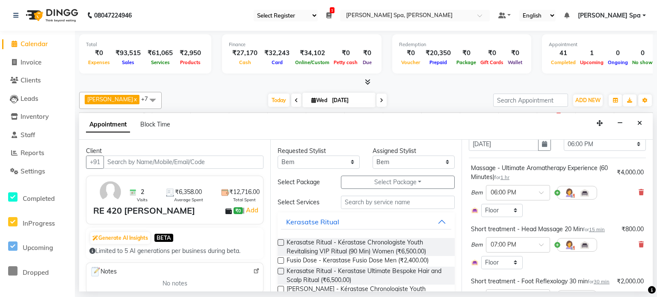
click at [395, 228] on span "15 min" at bounding box center [597, 230] width 16 height 6
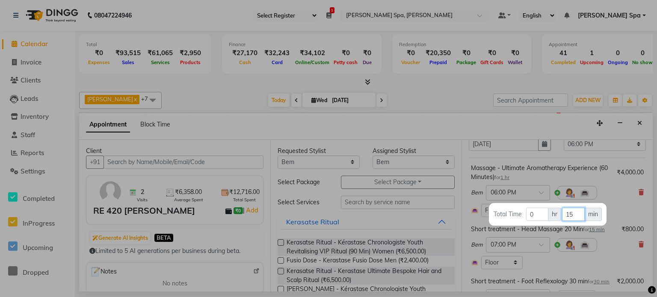
click at [395, 217] on input "15" at bounding box center [573, 214] width 23 height 13
type input "1"
type input "30"
click at [395, 235] on div at bounding box center [328, 148] width 657 height 297
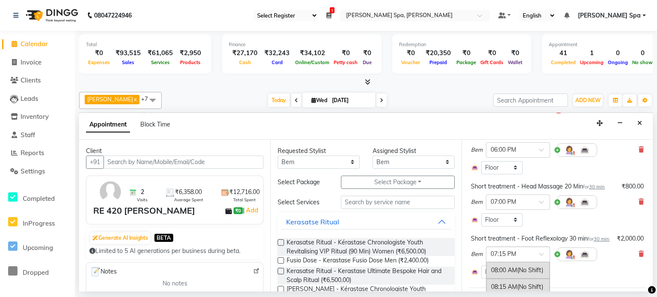
scroll to position [715, 0]
click at [395, 235] on div at bounding box center [517, 253] width 63 height 9
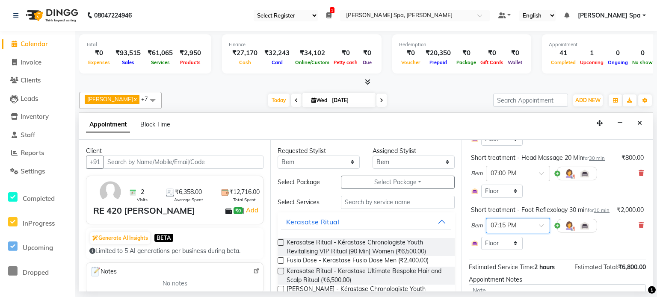
scroll to position [120, 0]
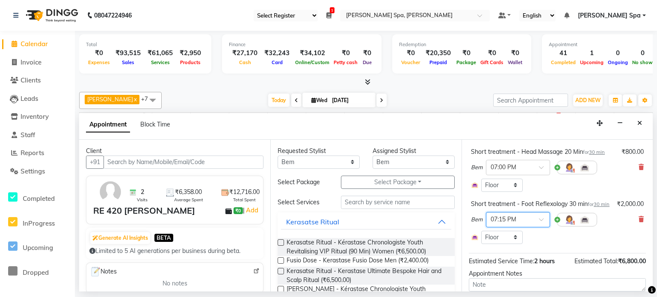
click at [395, 224] on div at bounding box center [517, 219] width 63 height 9
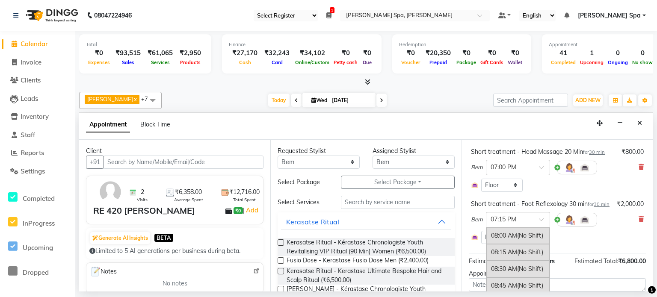
scroll to position [715, 0]
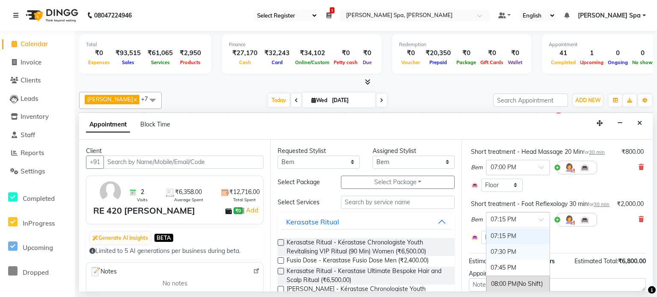
click at [395, 235] on div "07:30 PM" at bounding box center [517, 252] width 63 height 16
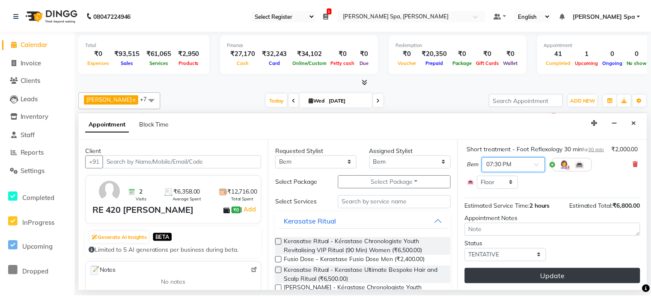
scroll to position [184, 0]
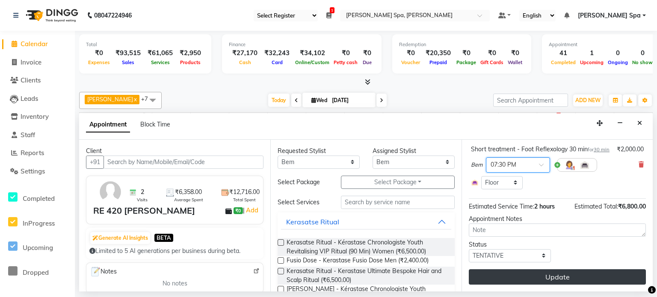
click at [395, 235] on button "Update" at bounding box center [557, 277] width 177 height 15
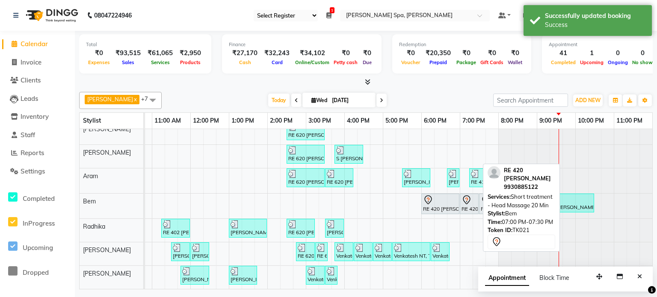
click at [395, 196] on icon at bounding box center [467, 200] width 10 height 10
select select "7"
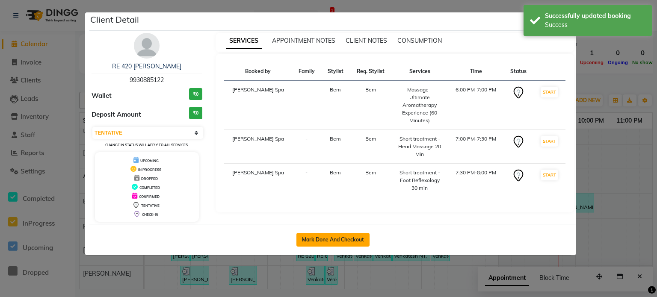
click at [347, 235] on button "Mark Done And Checkout" at bounding box center [332, 240] width 73 height 14
select select "8545"
select select "service"
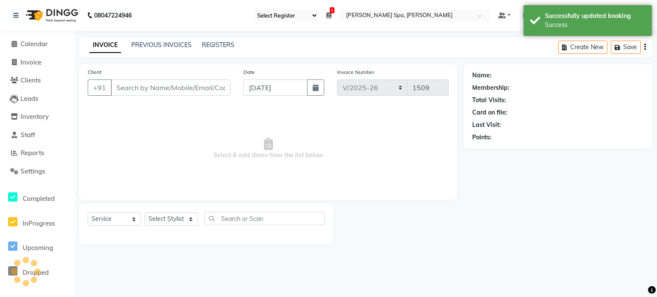
type input "9930885122"
select select "84962"
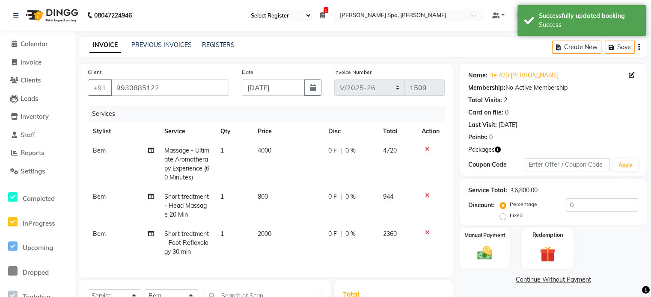
click at [395, 235] on div "Redemption" at bounding box center [547, 249] width 52 height 42
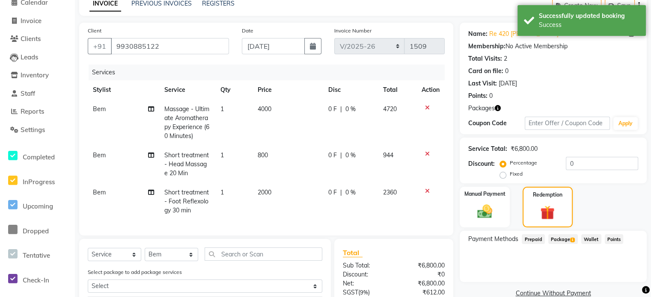
scroll to position [43, 0]
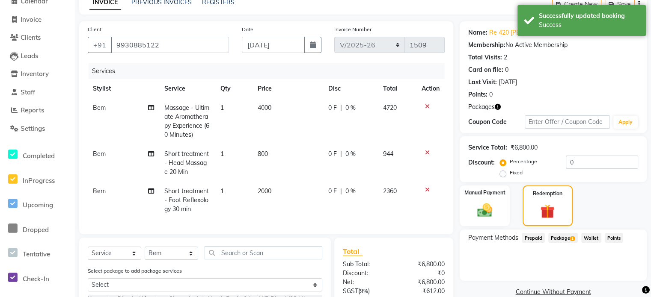
click at [395, 235] on span "Package 1" at bounding box center [563, 238] width 30 height 10
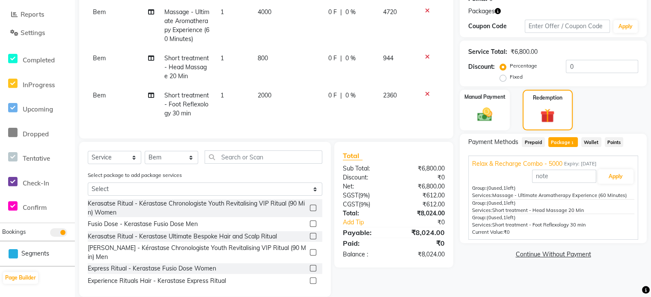
scroll to position [158, 0]
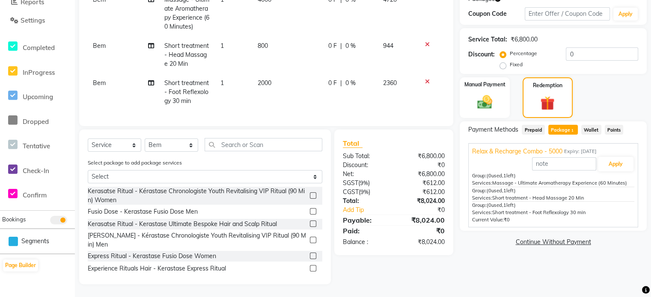
click at [395, 147] on span "Relax & Recharge Combo - 5000" at bounding box center [517, 151] width 90 height 9
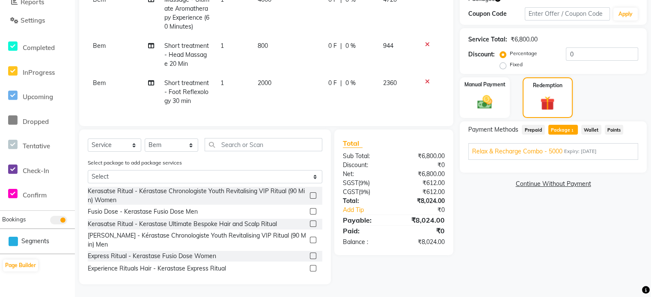
click at [395, 147] on span "Relax & Recharge Combo - 5000" at bounding box center [517, 151] width 90 height 9
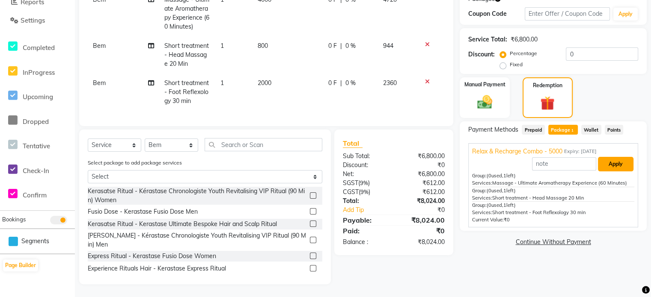
click at [395, 160] on button "Apply" at bounding box center [616, 164] width 36 height 15
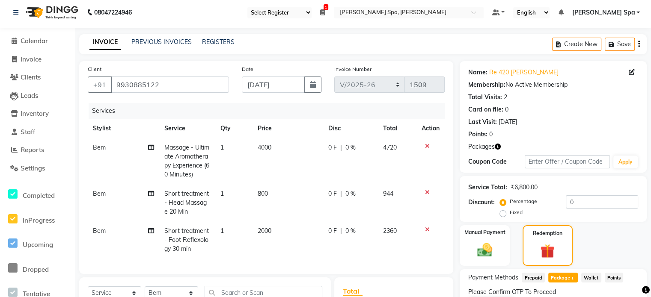
scroll to position [0, 0]
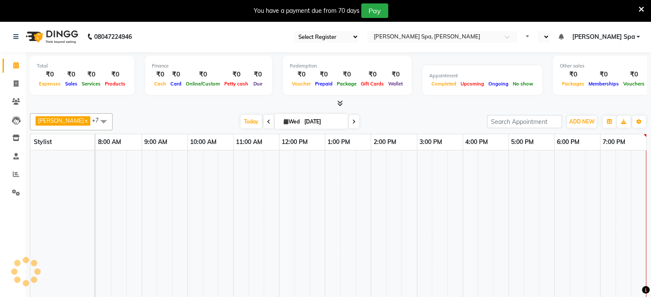
select select "100"
select select "en"
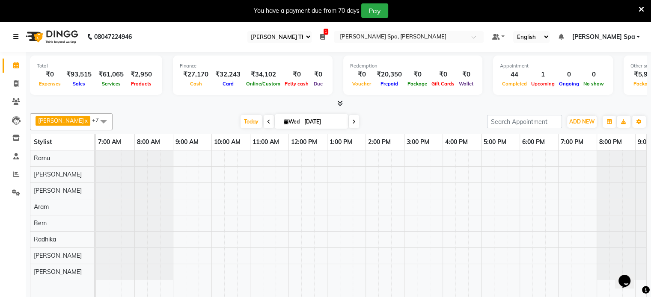
click at [16, 36] on icon at bounding box center [15, 37] width 5 height 6
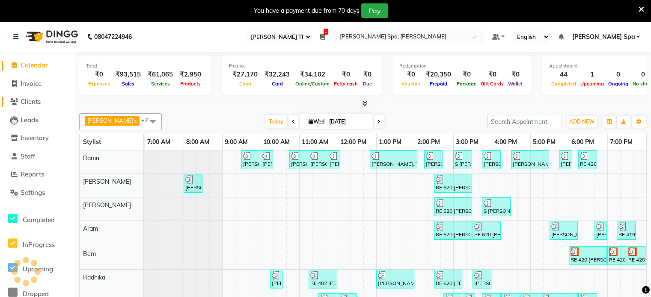
click at [33, 100] on span "Clients" at bounding box center [31, 102] width 20 height 8
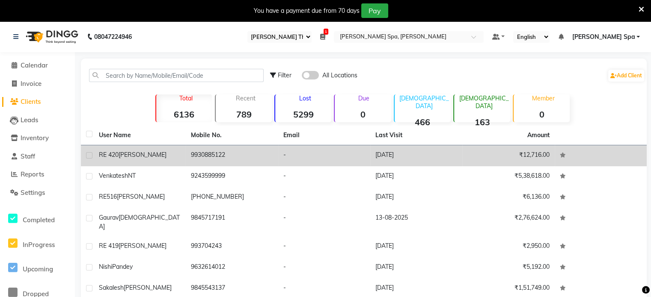
click at [151, 154] on span "[PERSON_NAME]" at bounding box center [143, 155] width 48 height 8
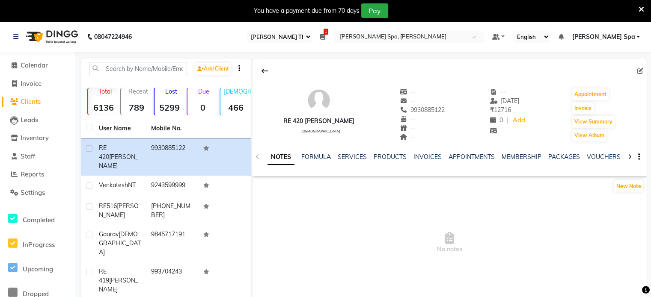
click at [640, 72] on icon at bounding box center [640, 71] width 6 height 6
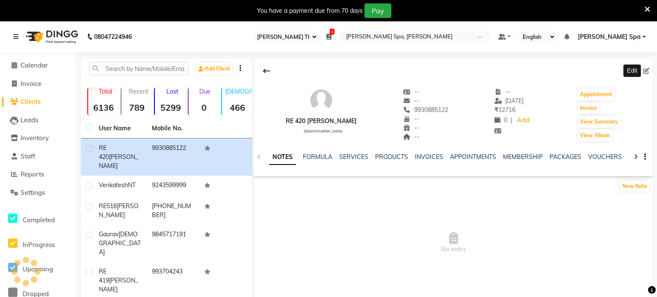
select select "[DEMOGRAPHIC_DATA]"
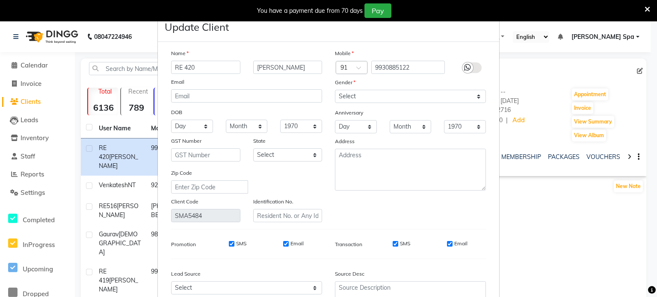
click at [229, 246] on input "SMS" at bounding box center [232, 244] width 6 height 6
checkbox input "false"
click at [284, 247] on input "Email" at bounding box center [286, 244] width 6 height 6
checkbox input "false"
click at [393, 247] on input "SMS" at bounding box center [396, 244] width 6 height 6
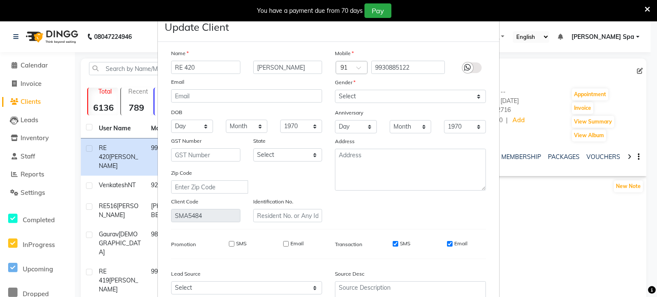
checkbox input "false"
click at [447, 247] on input "Email" at bounding box center [450, 244] width 6 height 6
checkbox input "false"
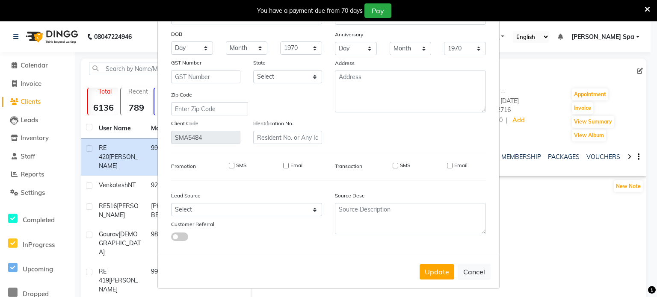
scroll to position [86, 0]
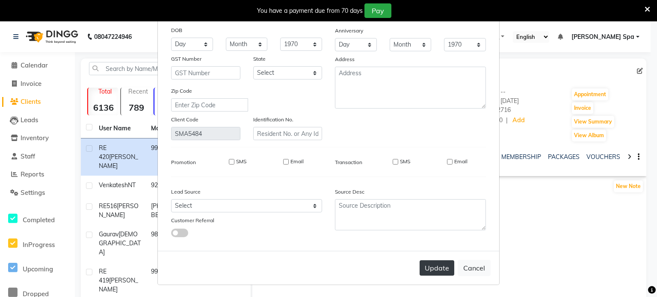
click at [433, 272] on button "Update" at bounding box center [437, 268] width 35 height 15
select select
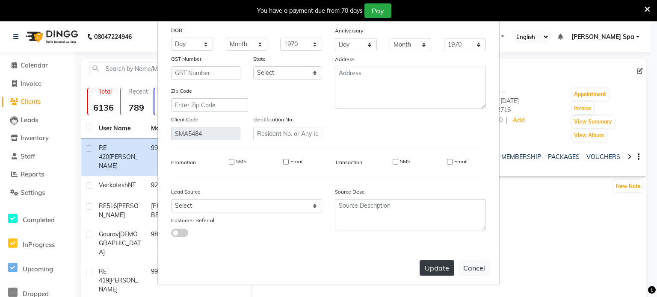
select select
checkbox input "false"
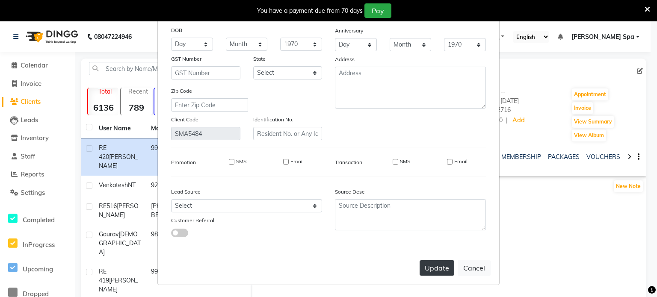
checkbox input "false"
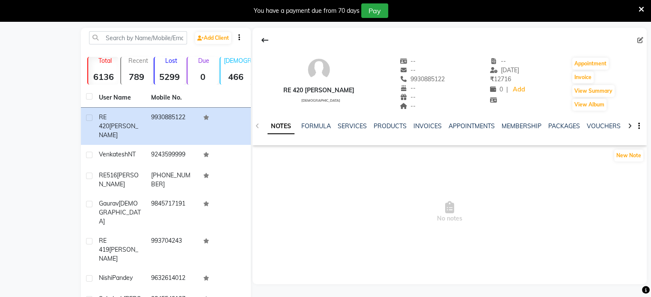
click at [642, 11] on icon at bounding box center [641, 10] width 6 height 8
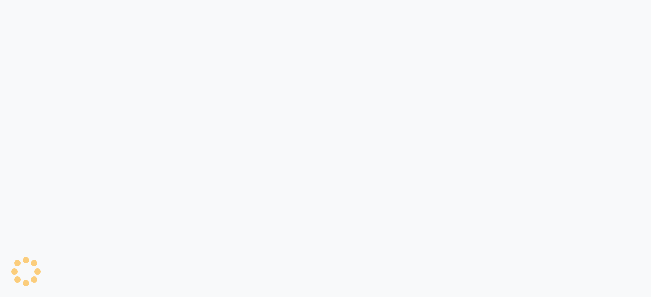
select select "100"
select select "service"
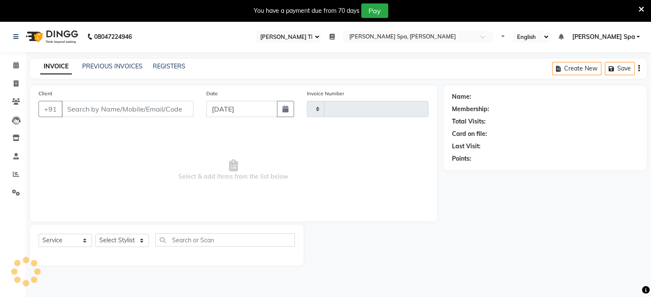
type input "1509"
select select "8545"
type input "9930885122"
select select "84962"
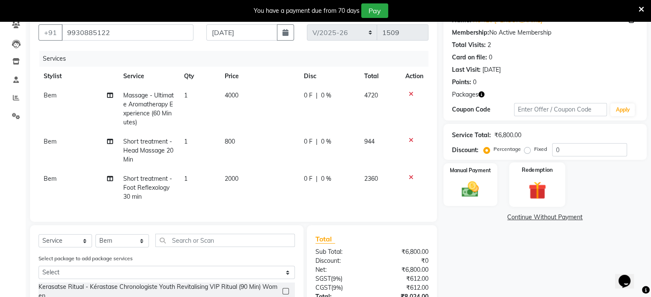
scroll to position [86, 0]
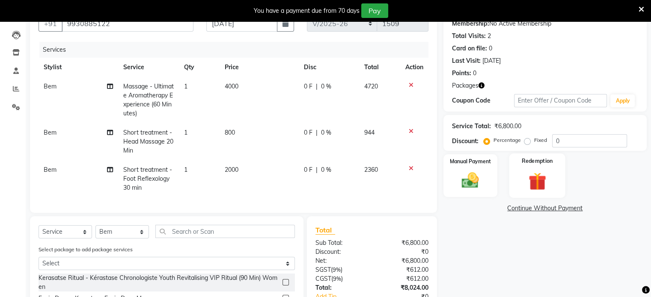
drag, startPoint x: 534, startPoint y: 173, endPoint x: 524, endPoint y: 188, distance: 17.8
click at [534, 173] on img at bounding box center [536, 182] width 29 height 22
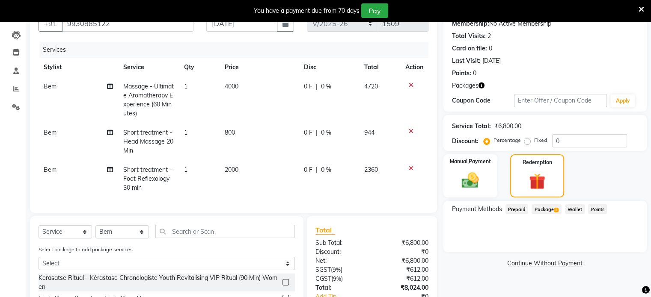
click at [544, 208] on span "Package 1" at bounding box center [546, 209] width 30 height 10
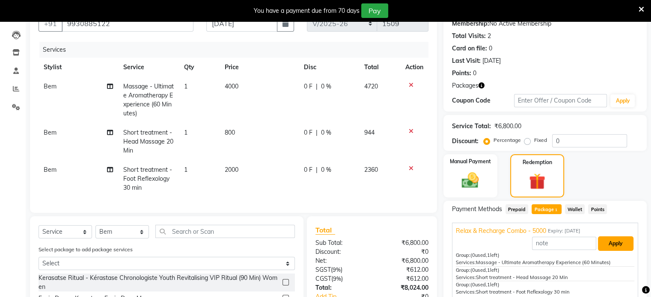
click at [616, 246] on button "Apply" at bounding box center [616, 244] width 36 height 15
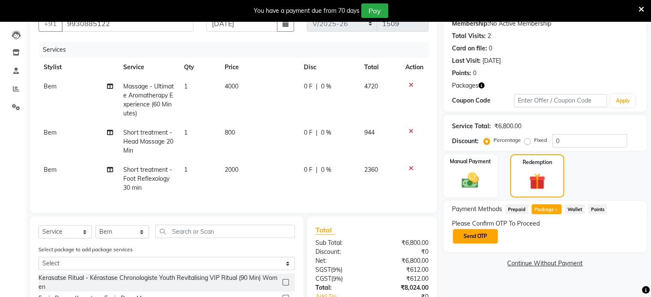
click at [479, 235] on button "Send OTP" at bounding box center [475, 236] width 45 height 15
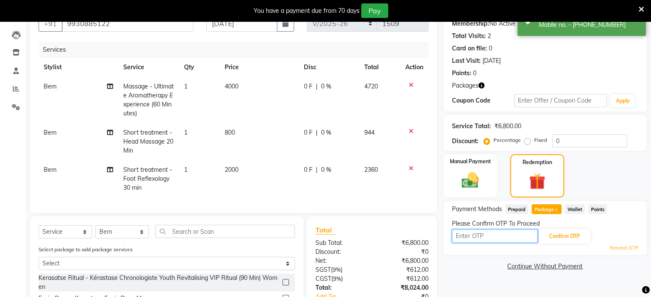
click at [469, 234] on input "text" at bounding box center [495, 236] width 86 height 13
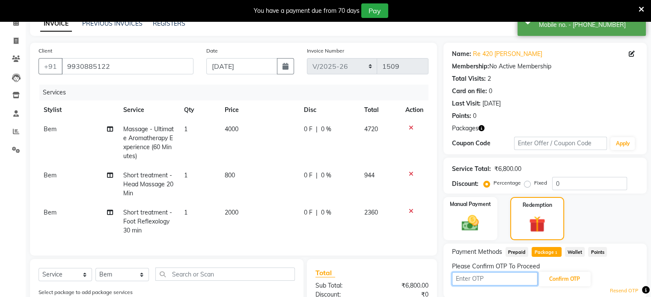
scroll to position [171, 0]
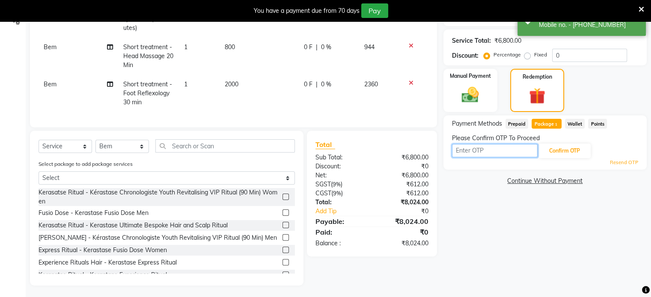
click at [495, 144] on input "text" at bounding box center [495, 150] width 86 height 13
type input "9838"
click at [559, 148] on button "Confirm OTP" at bounding box center [564, 151] width 52 height 15
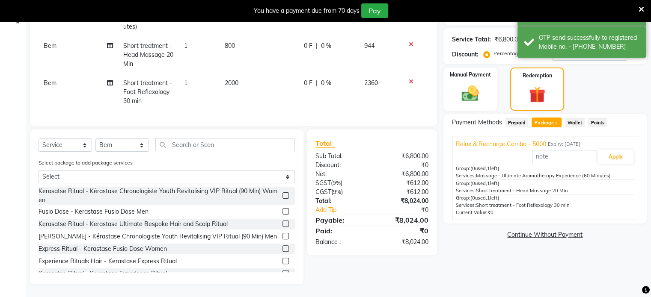
scroll to position [180, 0]
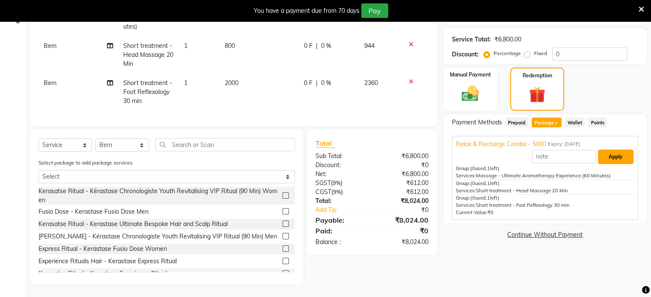
click at [610, 151] on button "Apply" at bounding box center [616, 157] width 36 height 15
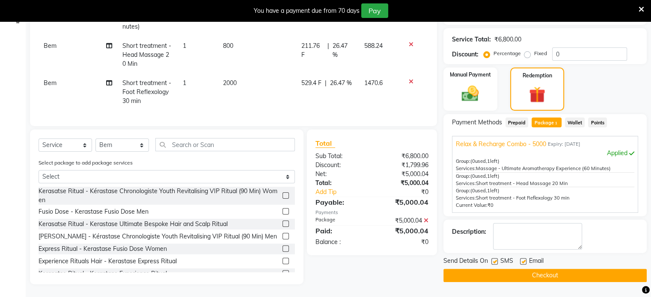
click at [523, 258] on label at bounding box center [523, 261] width 6 height 6
click at [523, 259] on input "checkbox" at bounding box center [523, 262] width 6 height 6
checkbox input "false"
click at [524, 269] on button "Checkout" at bounding box center [544, 275] width 203 height 13
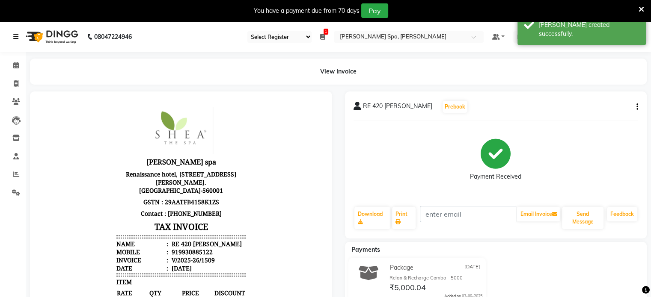
click at [18, 36] on icon at bounding box center [15, 37] width 5 height 6
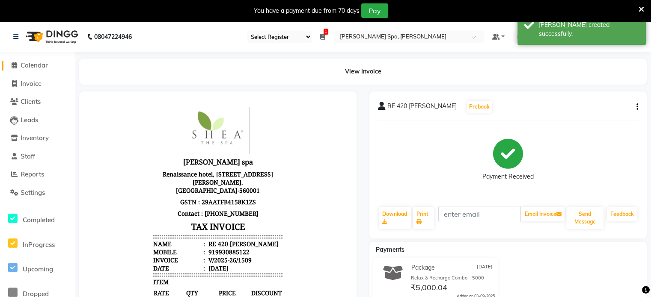
click at [30, 67] on span "Calendar" at bounding box center [34, 65] width 27 height 8
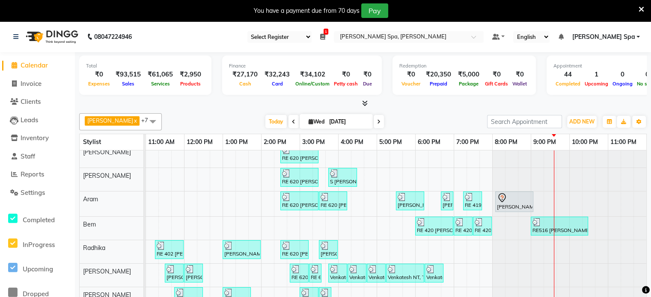
click at [628, 37] on span "[PERSON_NAME] Spa" at bounding box center [603, 37] width 63 height 9
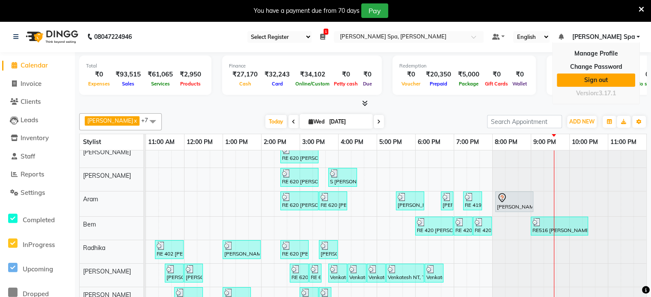
click at [612, 81] on link "Sign out" at bounding box center [596, 80] width 78 height 13
